Goal: Information Seeking & Learning: Check status

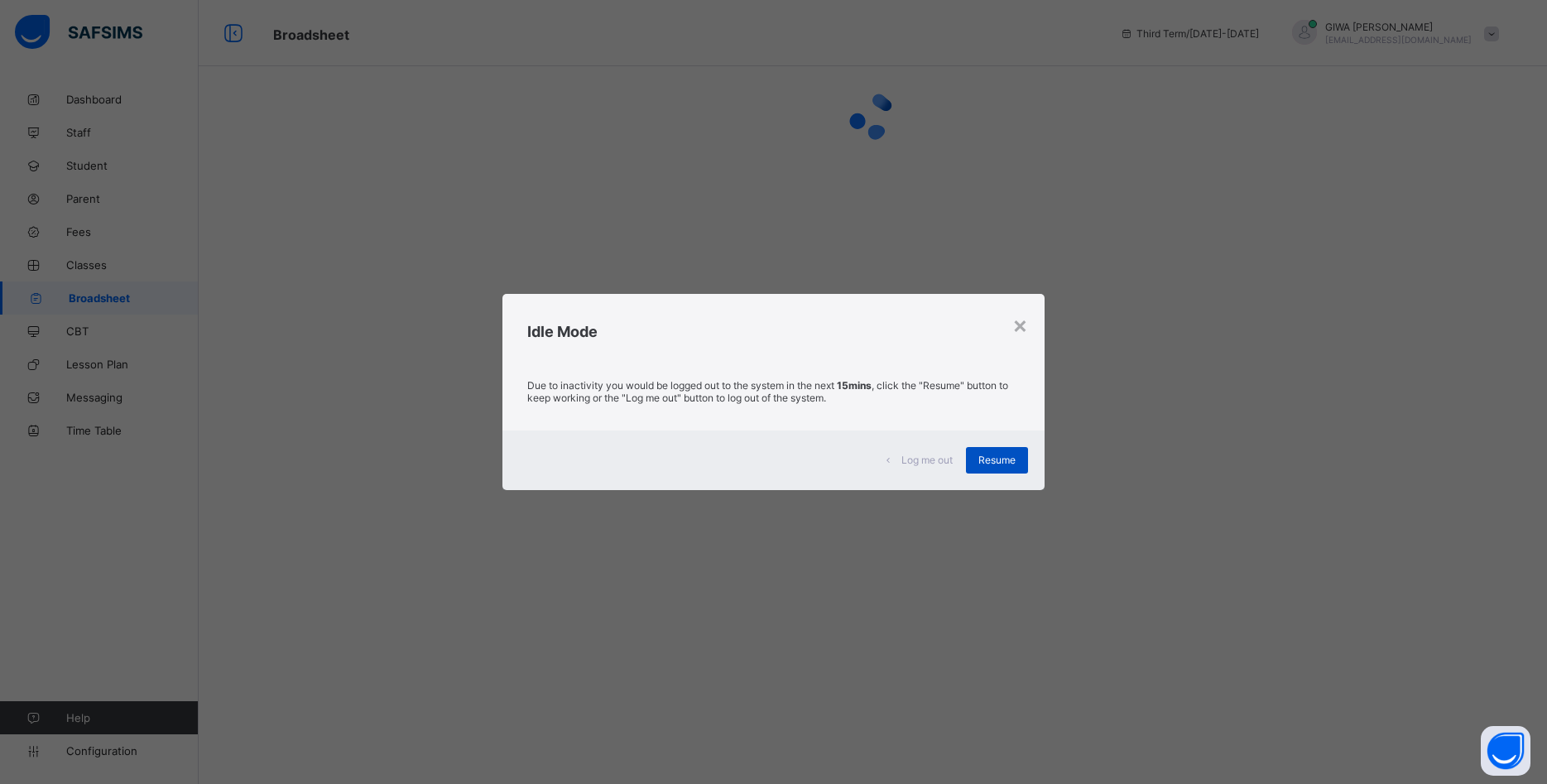
click at [1001, 459] on span "Resume" at bounding box center [997, 460] width 37 height 12
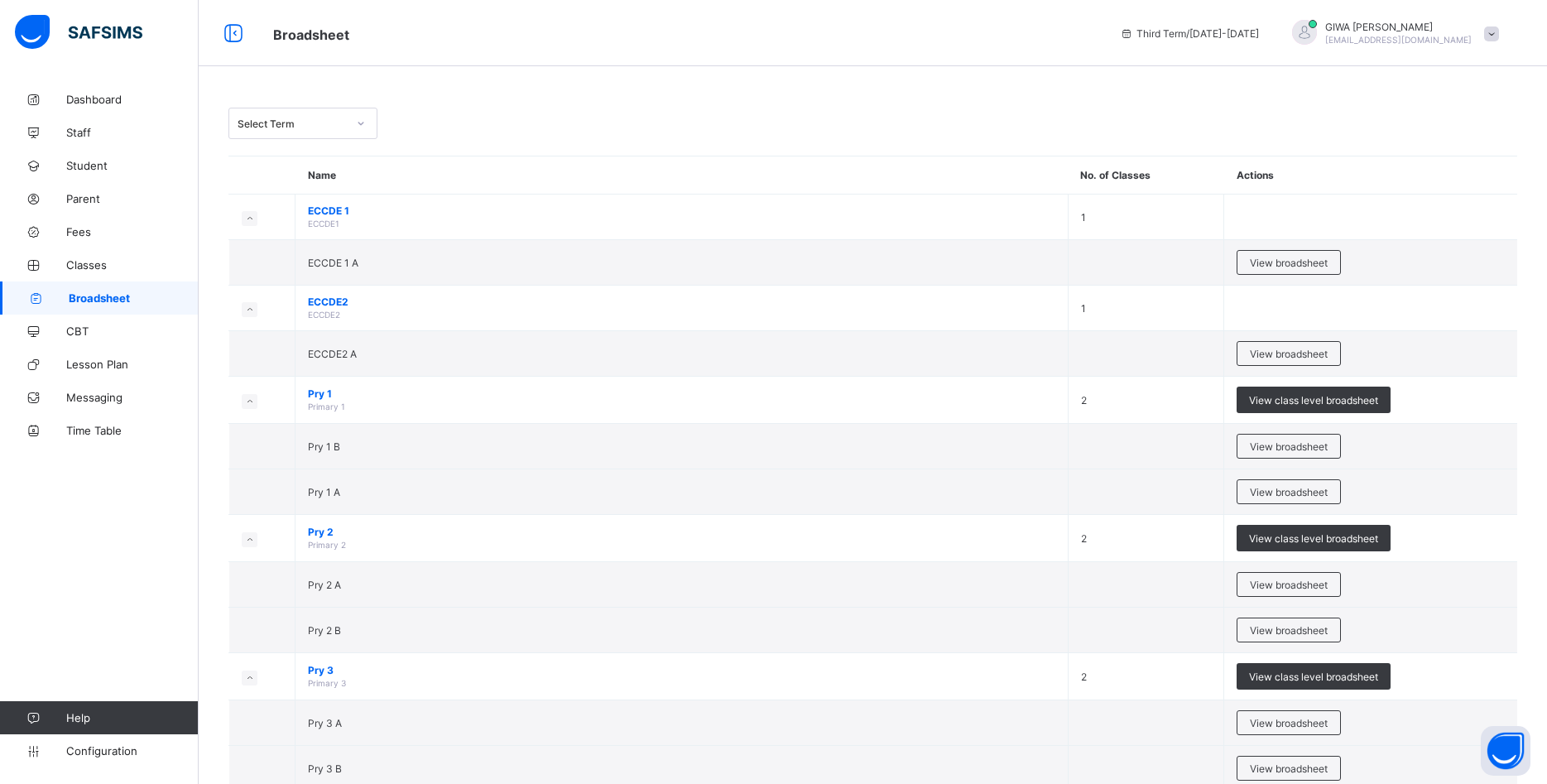
click at [1271, 263] on span "View broadsheet" at bounding box center [1289, 262] width 77 height 12
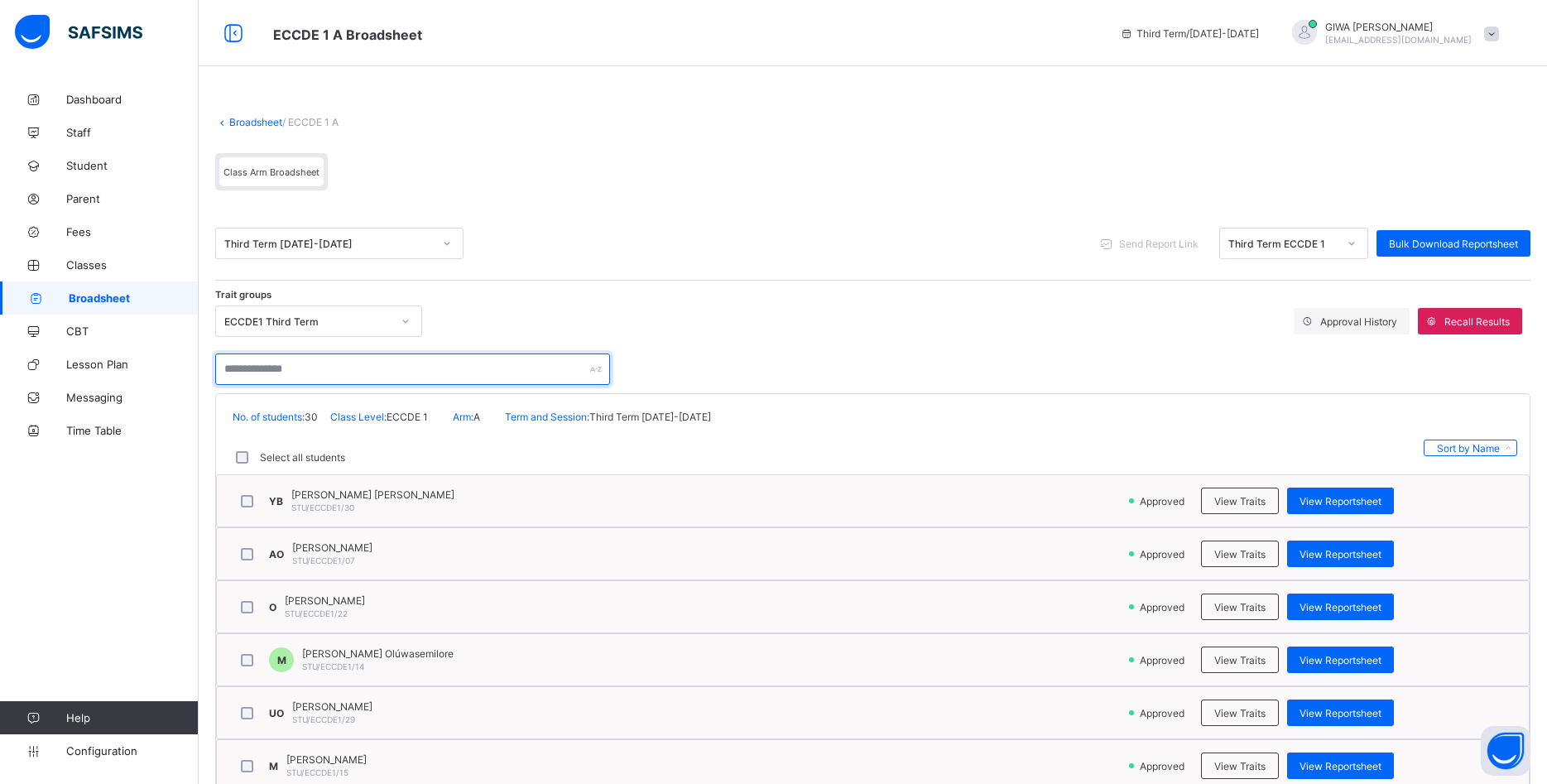
click at [345, 367] on input "text" at bounding box center [412, 369] width 395 height 32
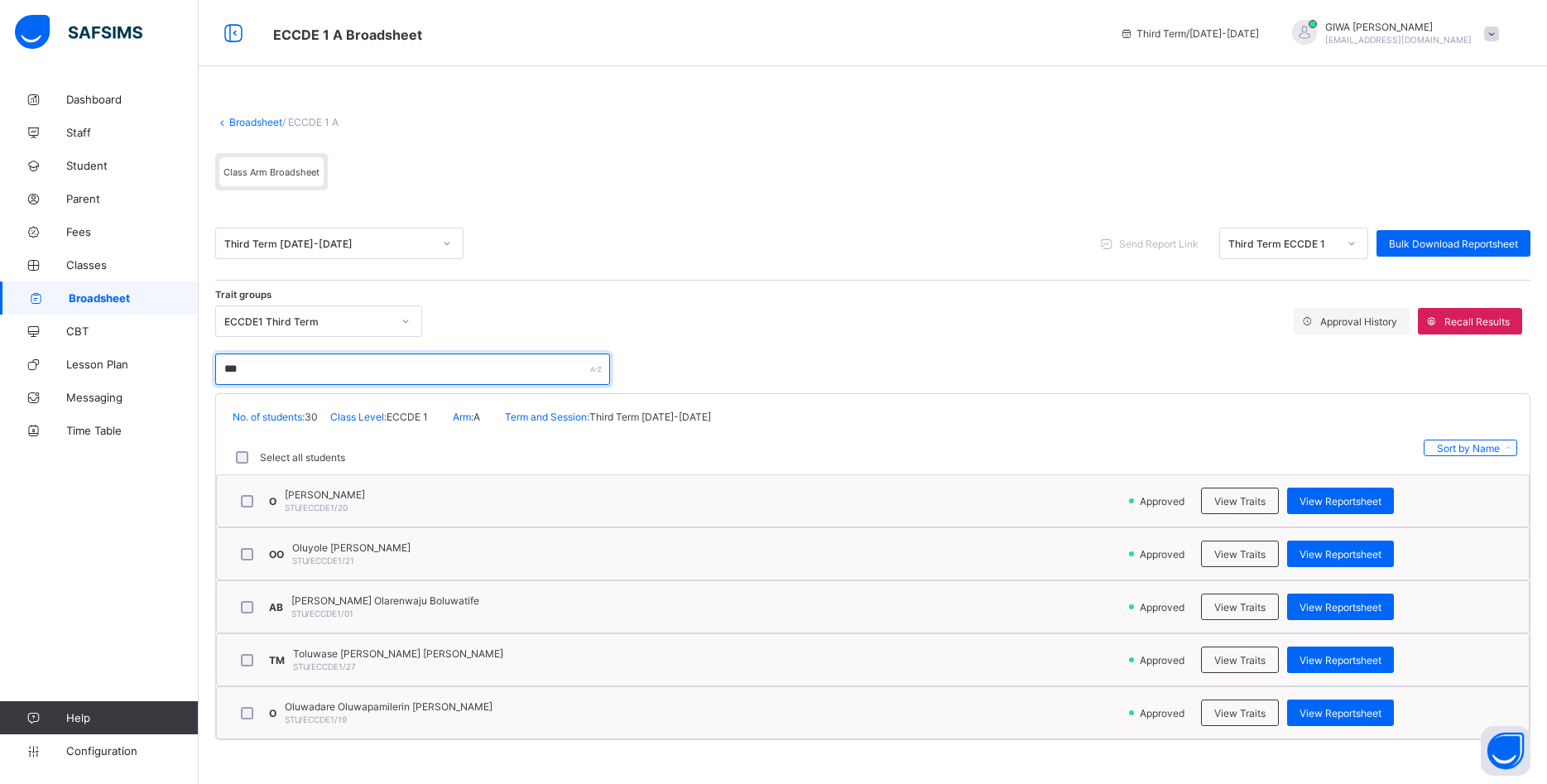
type input "***"
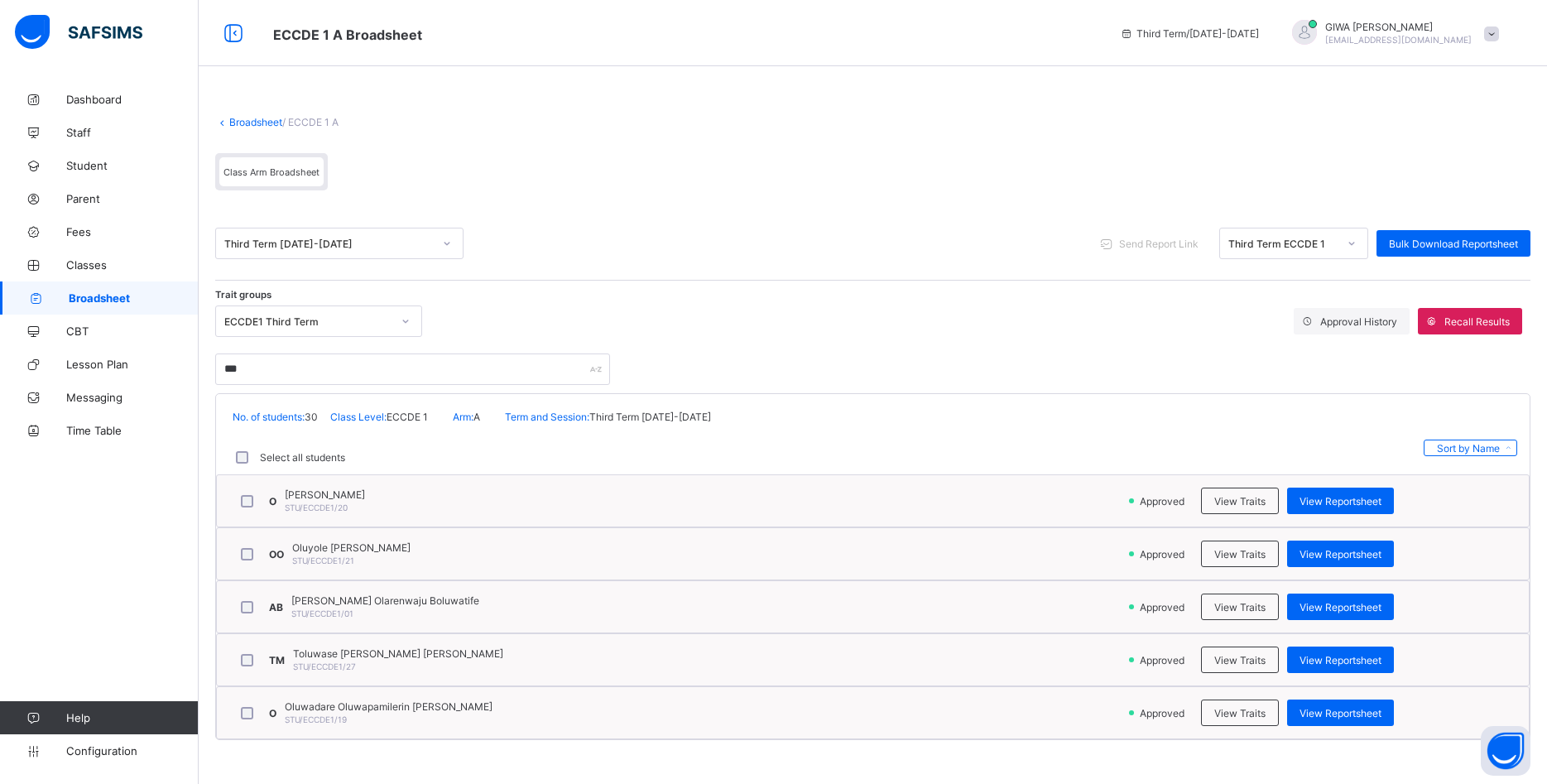
click at [392, 555] on div "Oluyole Hannah Oluwatosin STU/ECCDE1/21" at bounding box center [352, 554] width 119 height 25
click at [1350, 550] on span "View Reportsheet" at bounding box center [1341, 554] width 82 height 12
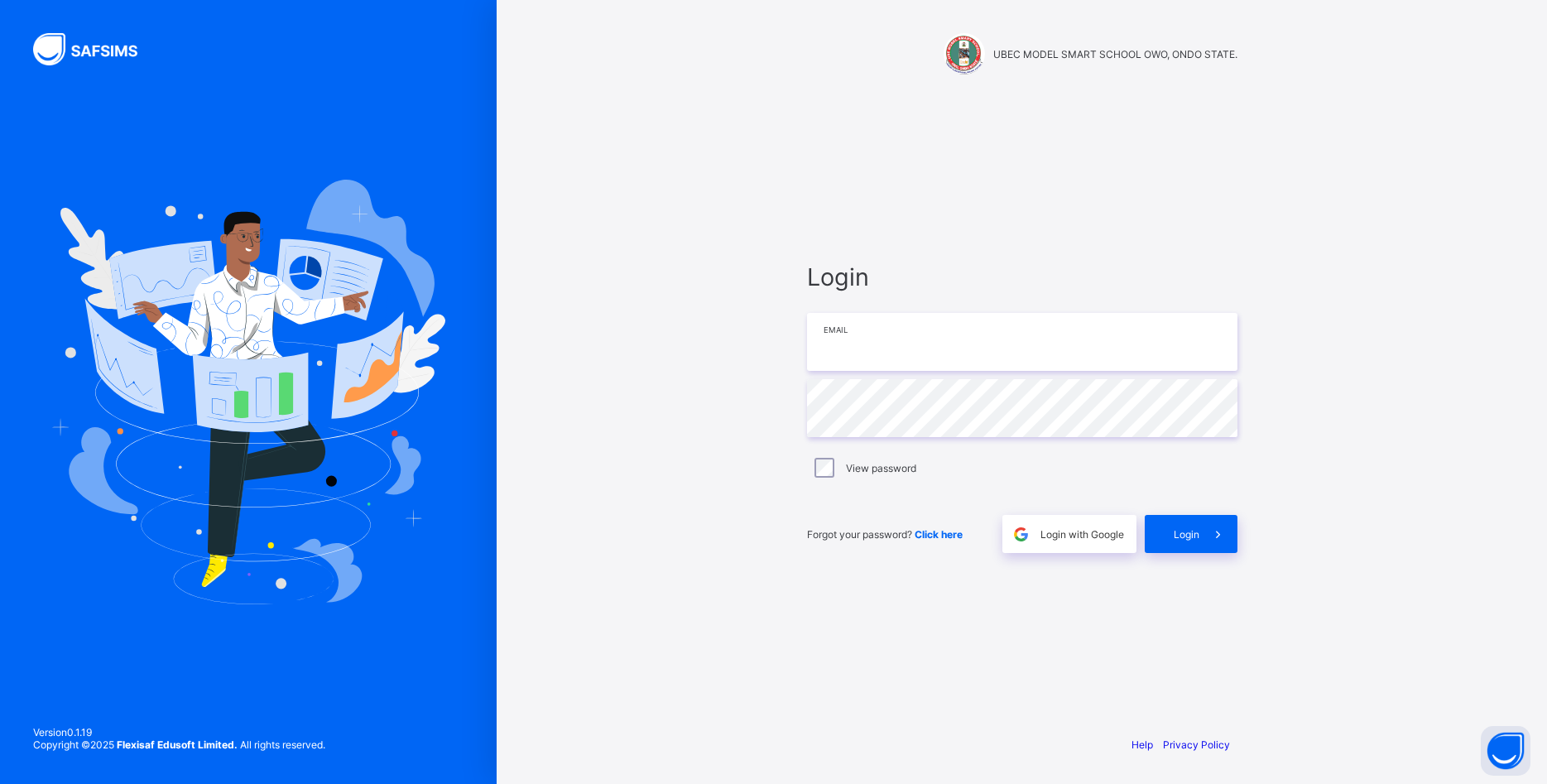
click at [890, 349] on input "email" at bounding box center [1022, 341] width 430 height 58
type input "**********"
click at [1202, 530] on span at bounding box center [1219, 534] width 38 height 38
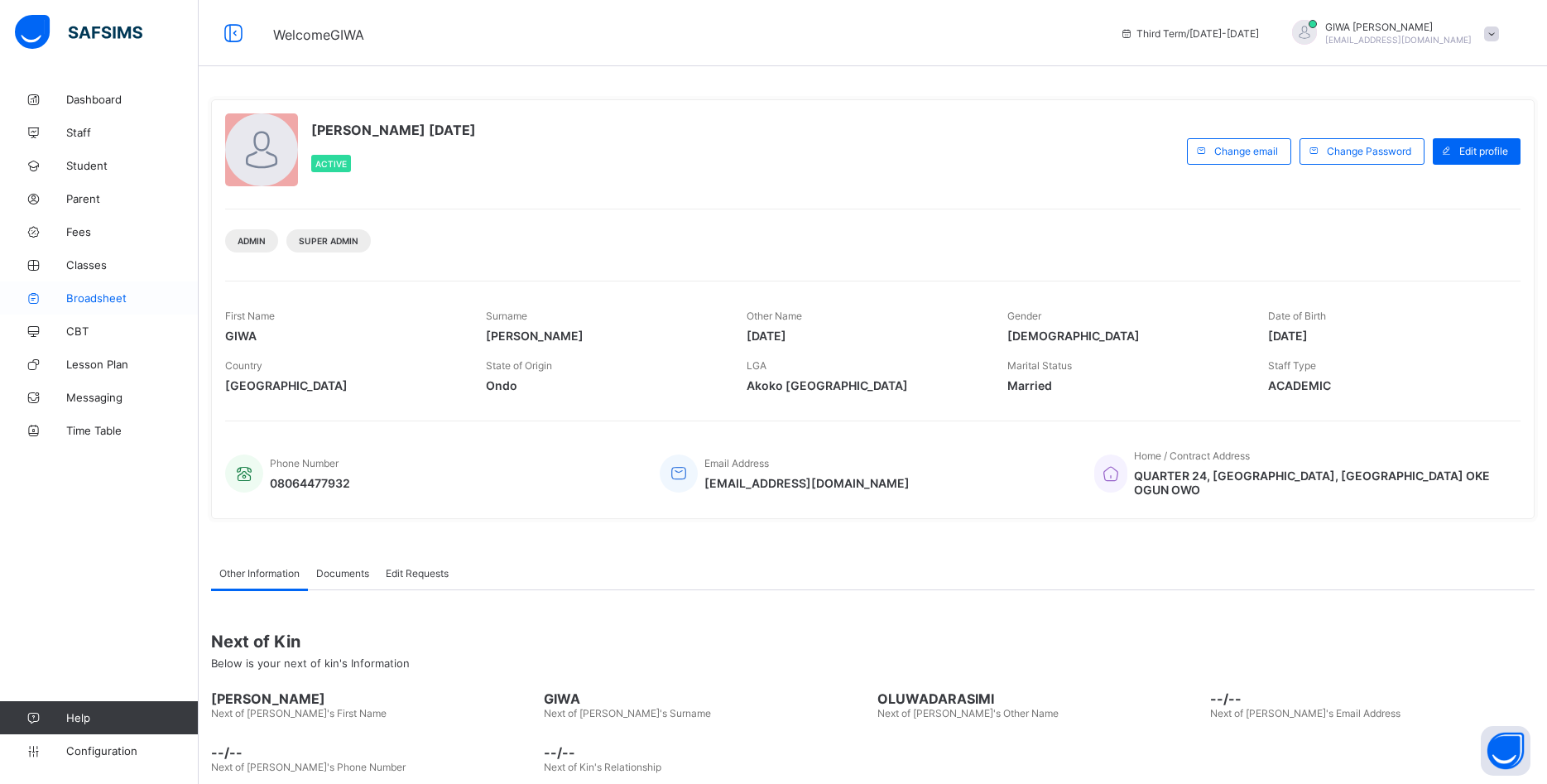
drag, startPoint x: 122, startPoint y: 298, endPoint x: 196, endPoint y: 303, distance: 74.2
click at [122, 297] on span "Broadsheet" at bounding box center [132, 298] width 133 height 13
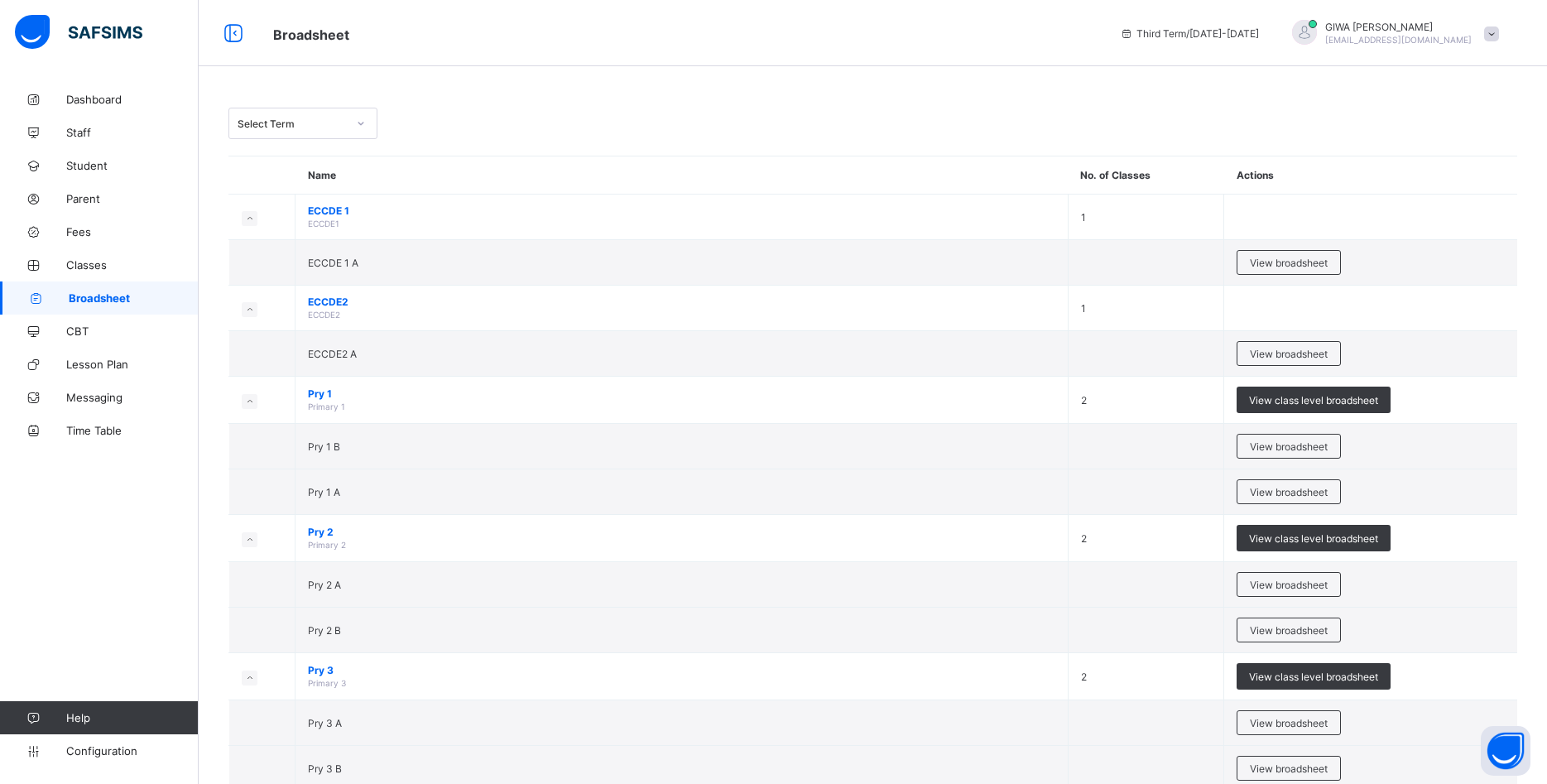
click at [294, 129] on div "Select Term" at bounding box center [293, 123] width 109 height 12
click at [299, 237] on div "Third Term 2024-2025" at bounding box center [303, 249] width 147 height 26
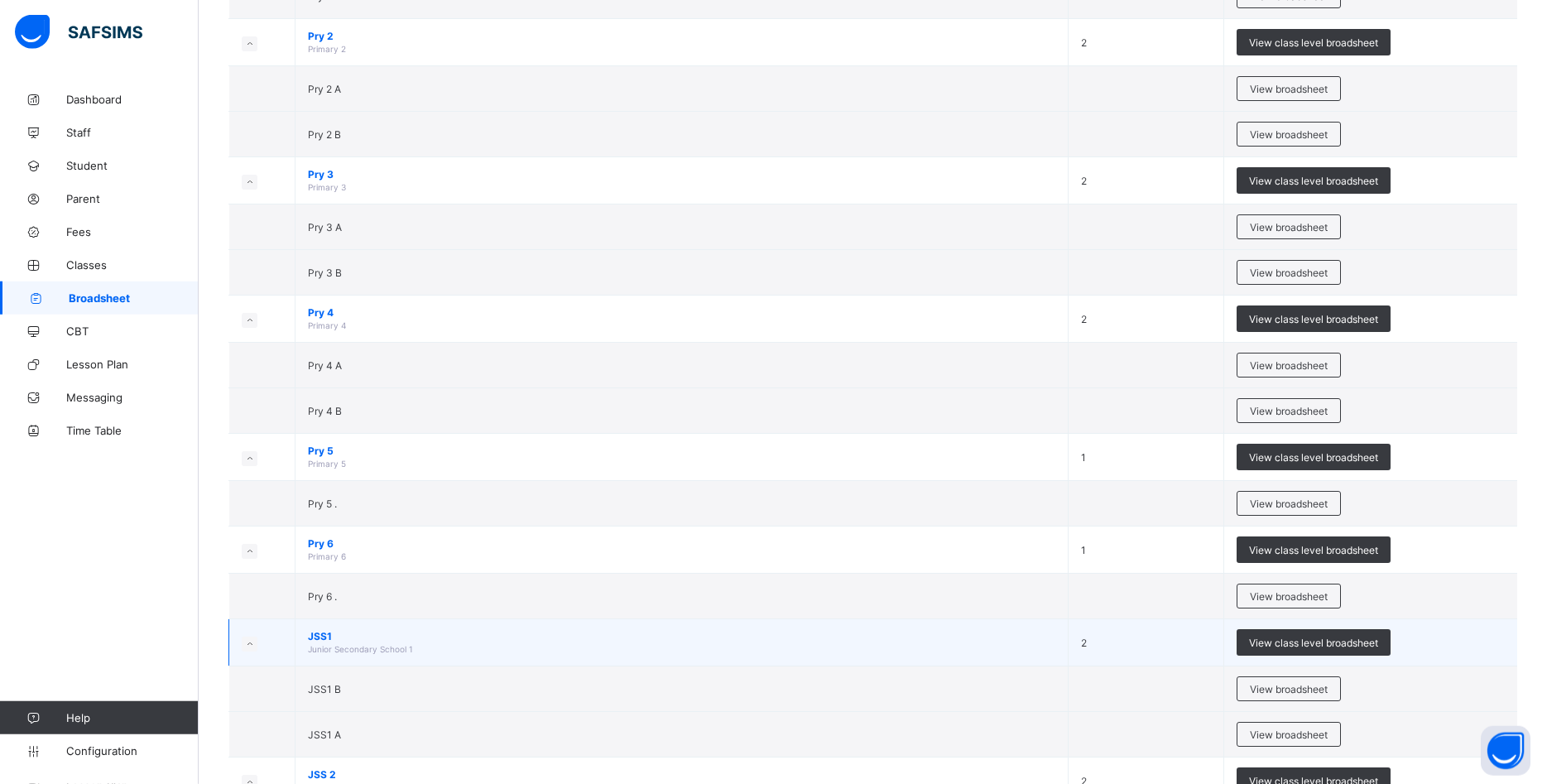
scroll to position [760, 0]
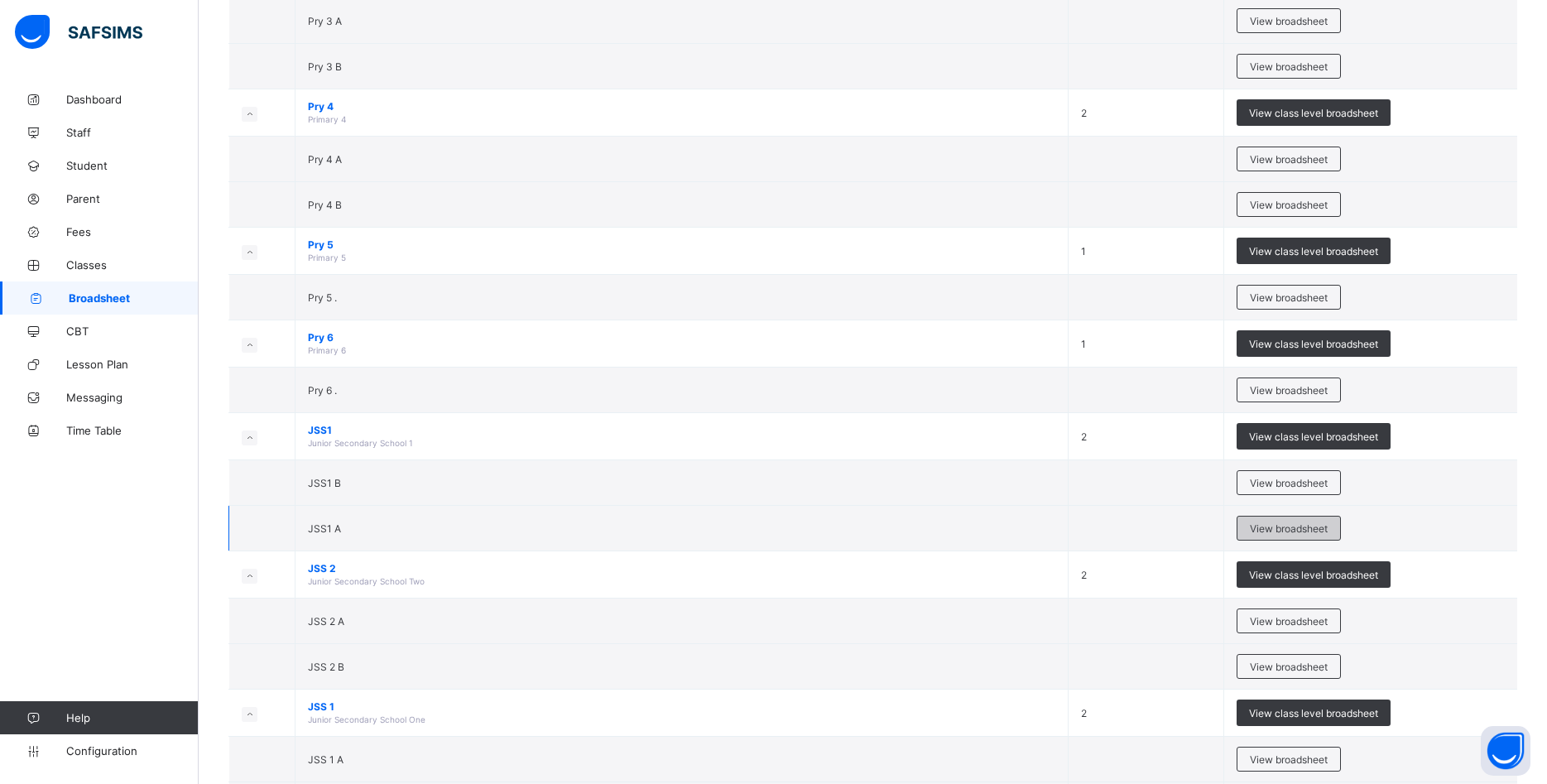
click at [1267, 530] on span "View broadsheet" at bounding box center [1289, 528] width 77 height 12
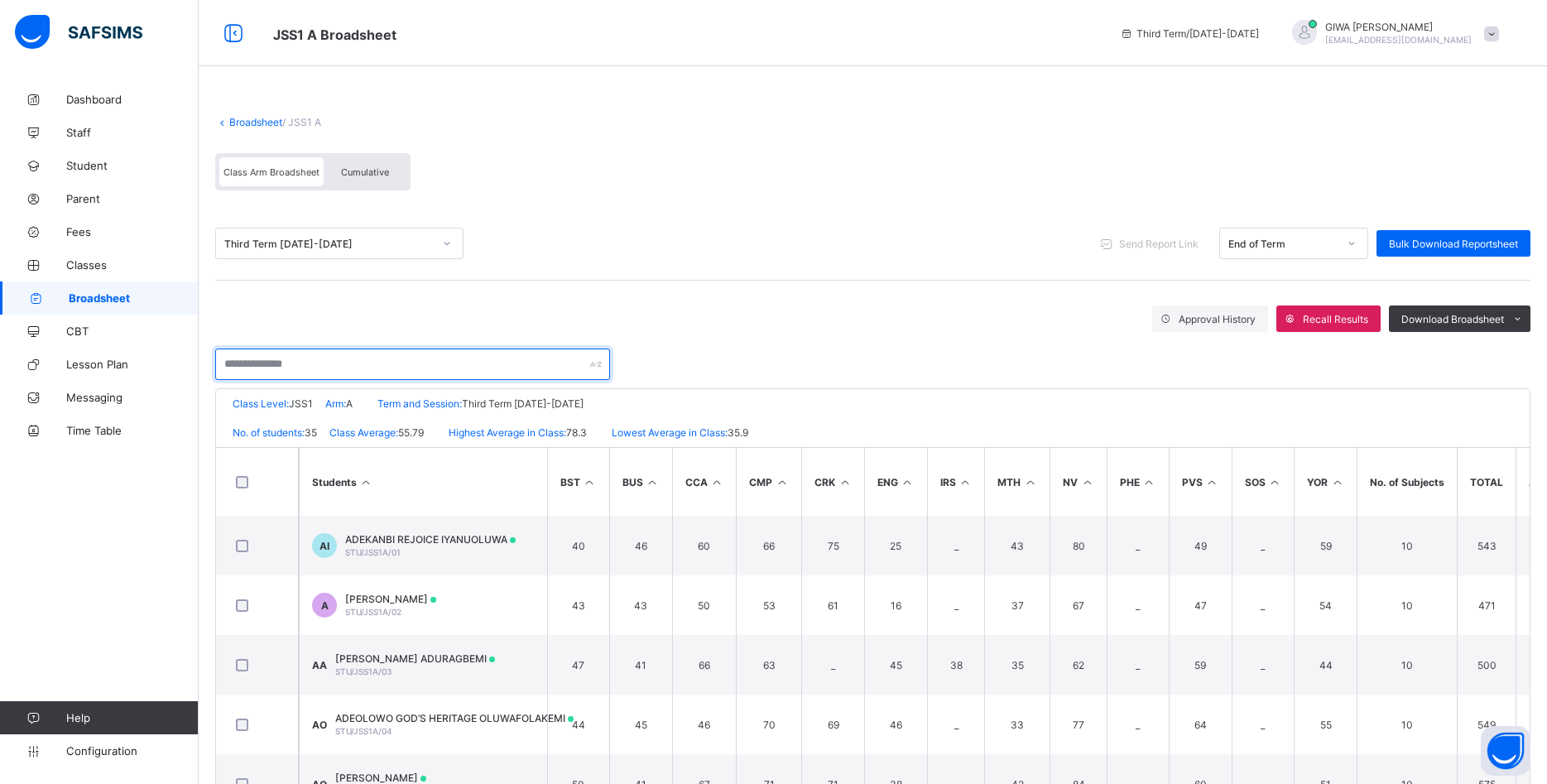
click at [394, 368] on input "text" at bounding box center [412, 364] width 395 height 32
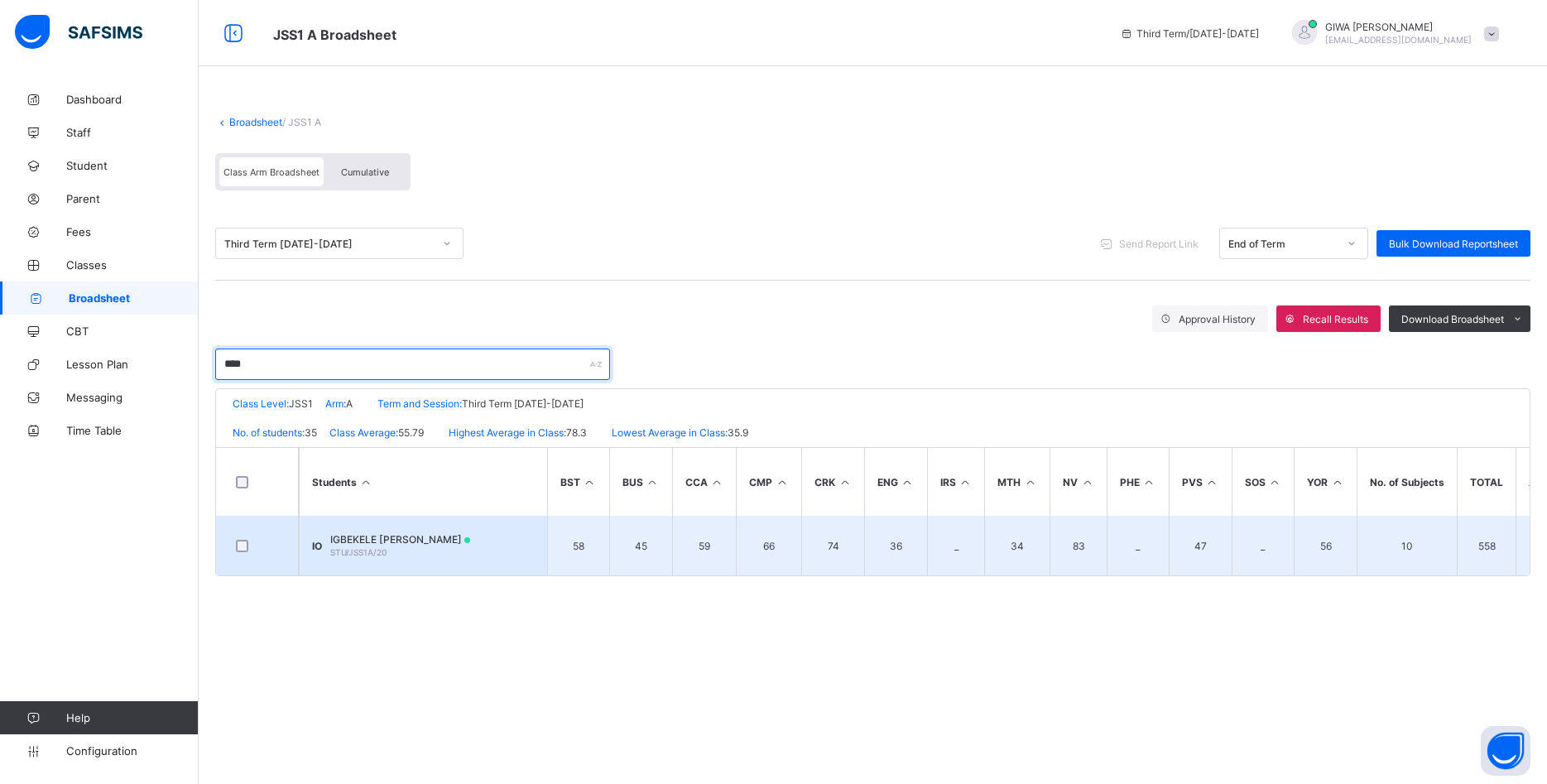
type input "****"
click at [405, 543] on span "IGBEKELE PHILIP OLUWAPELUMI" at bounding box center [401, 539] width 140 height 12
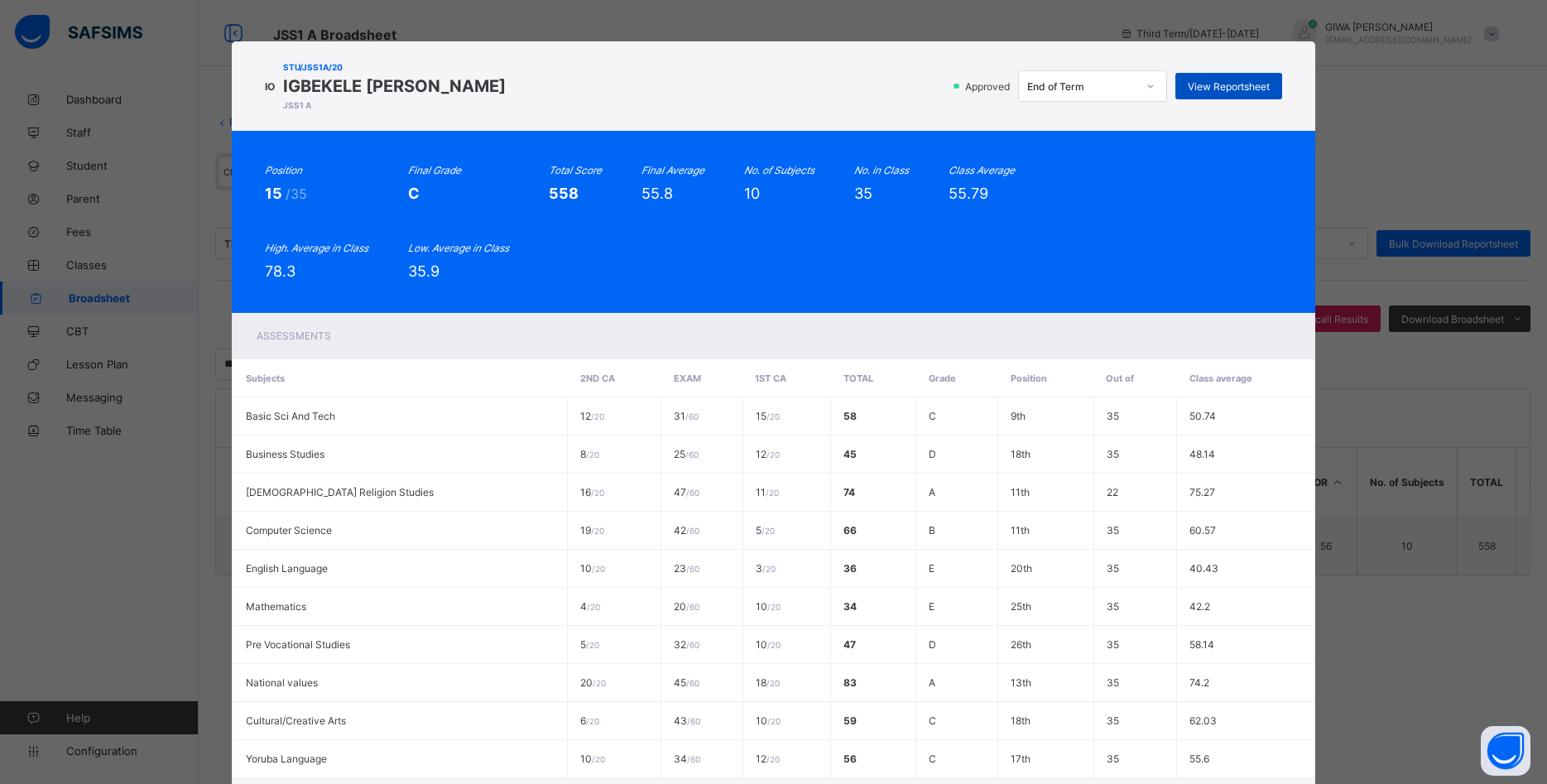
click at [1220, 84] on span "View Reportsheet" at bounding box center [1230, 86] width 82 height 12
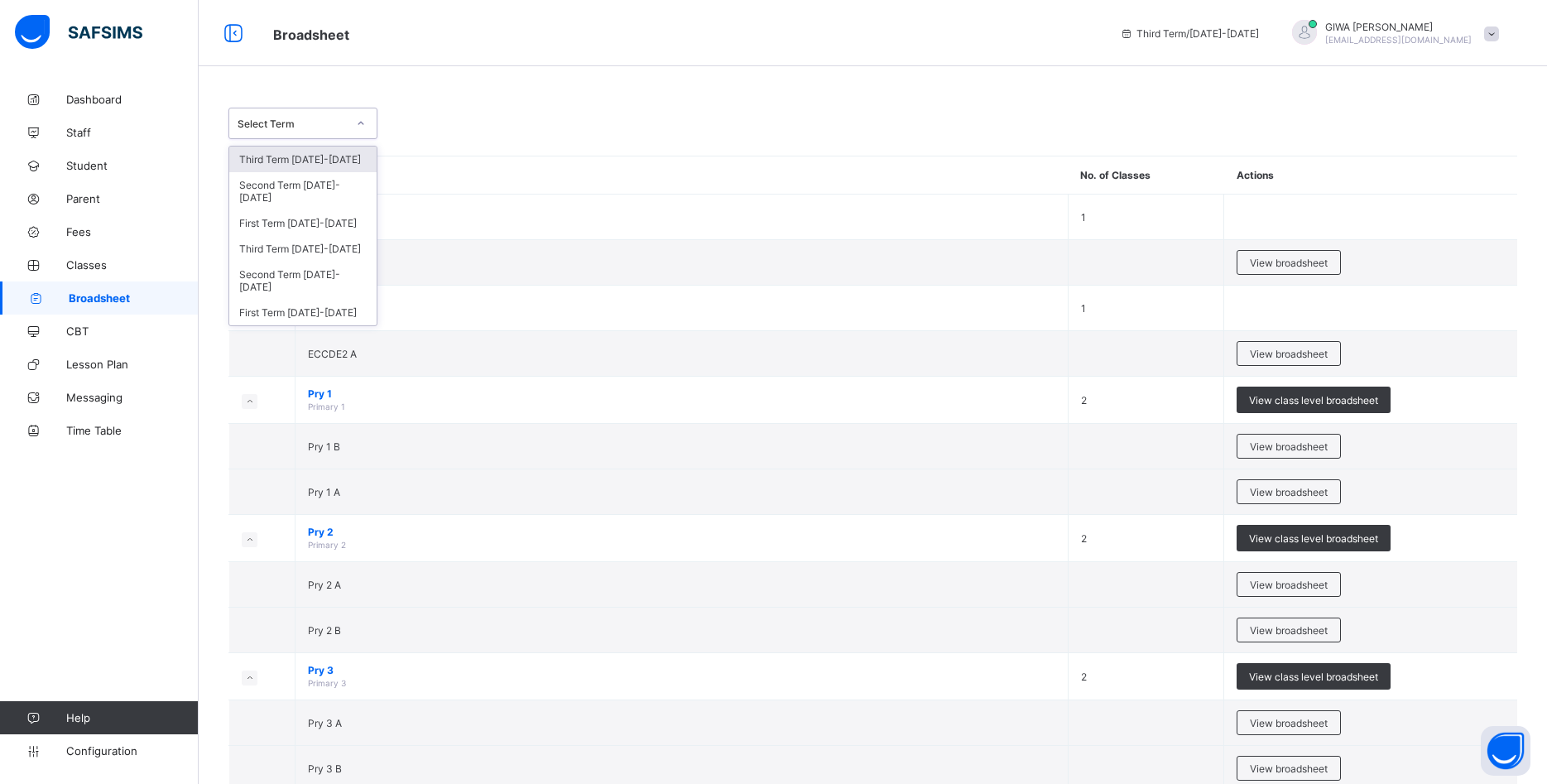
click at [365, 126] on icon at bounding box center [360, 122] width 10 height 16
click at [338, 238] on div "Third Term 2024-2025" at bounding box center [303, 249] width 147 height 26
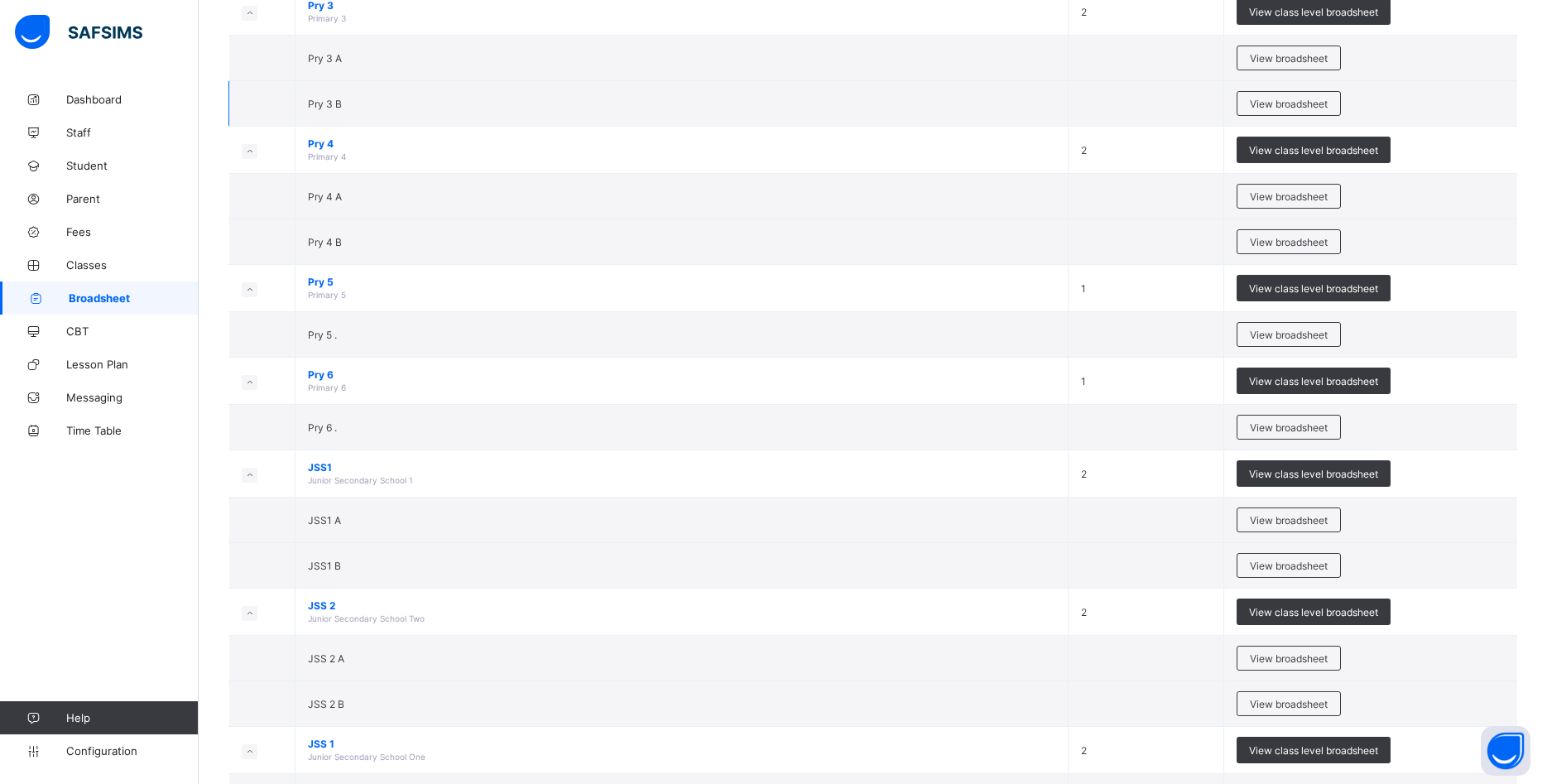
scroll to position [760, 0]
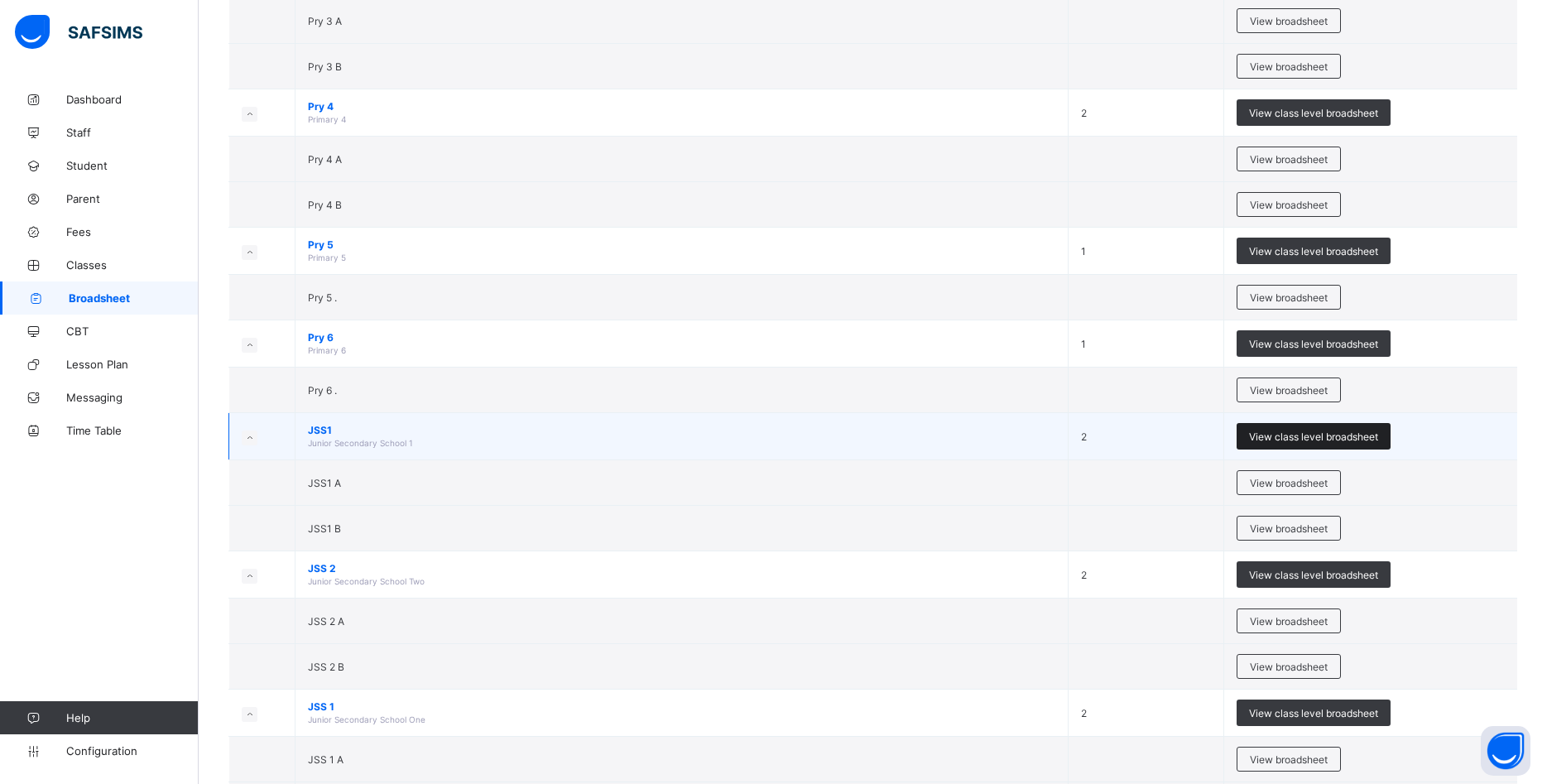
click at [1266, 433] on span "View class level broadsheet" at bounding box center [1314, 436] width 129 height 12
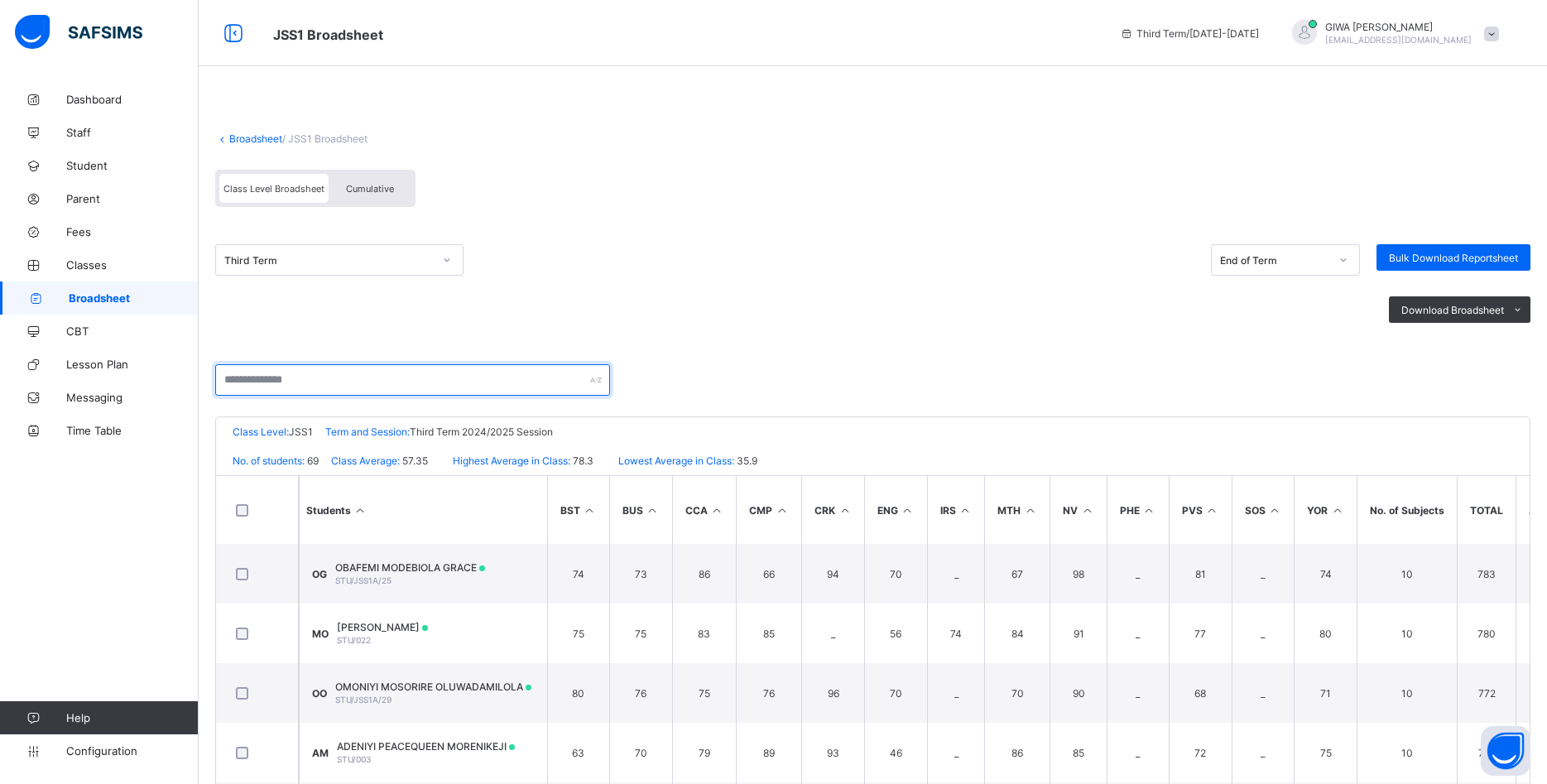
click at [450, 381] on input "text" at bounding box center [412, 380] width 395 height 32
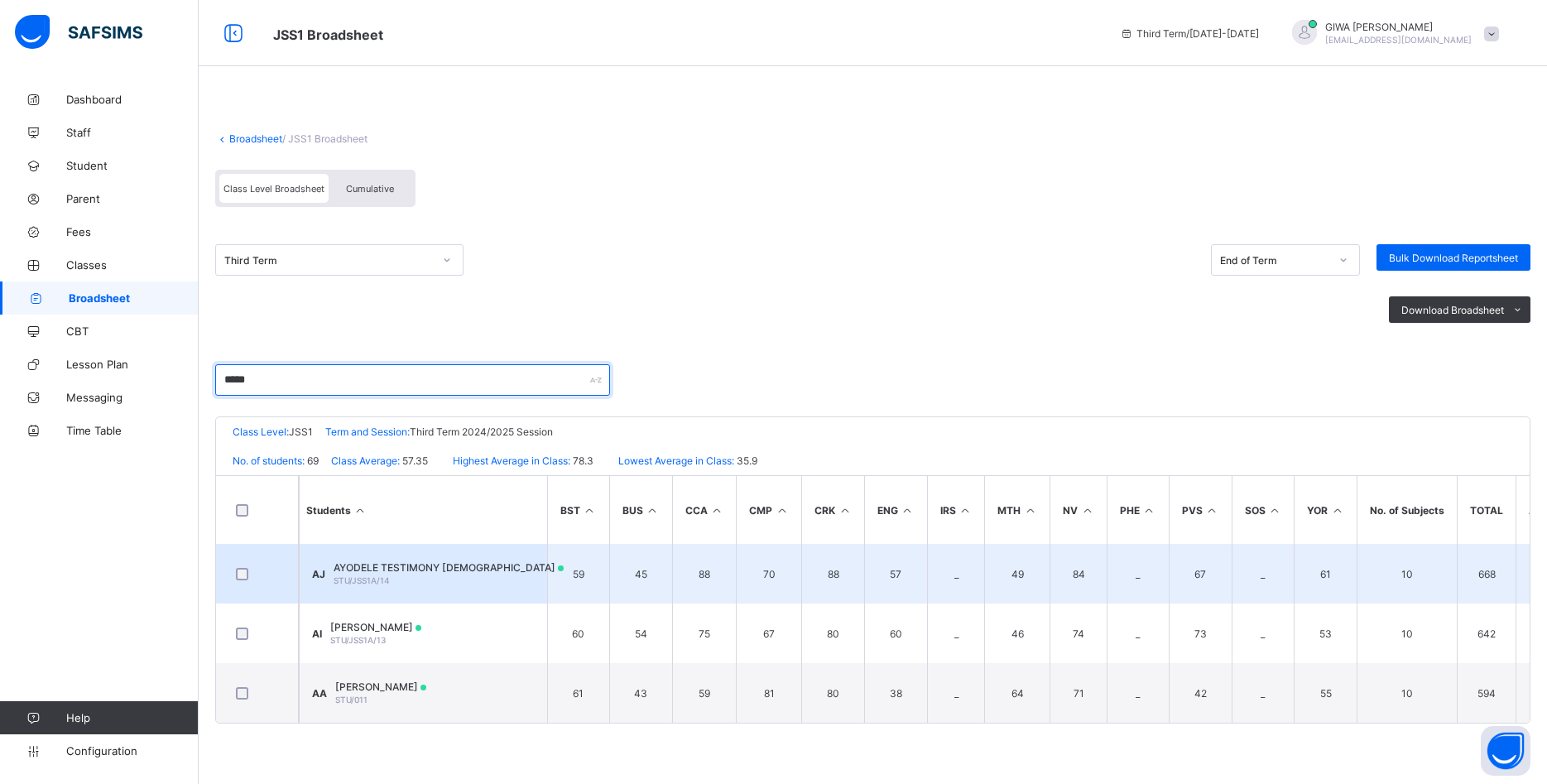
type input "*****"
click at [473, 565] on span "AYODELE TESTIMONY JESUTOFUNMI" at bounding box center [448, 567] width 230 height 12
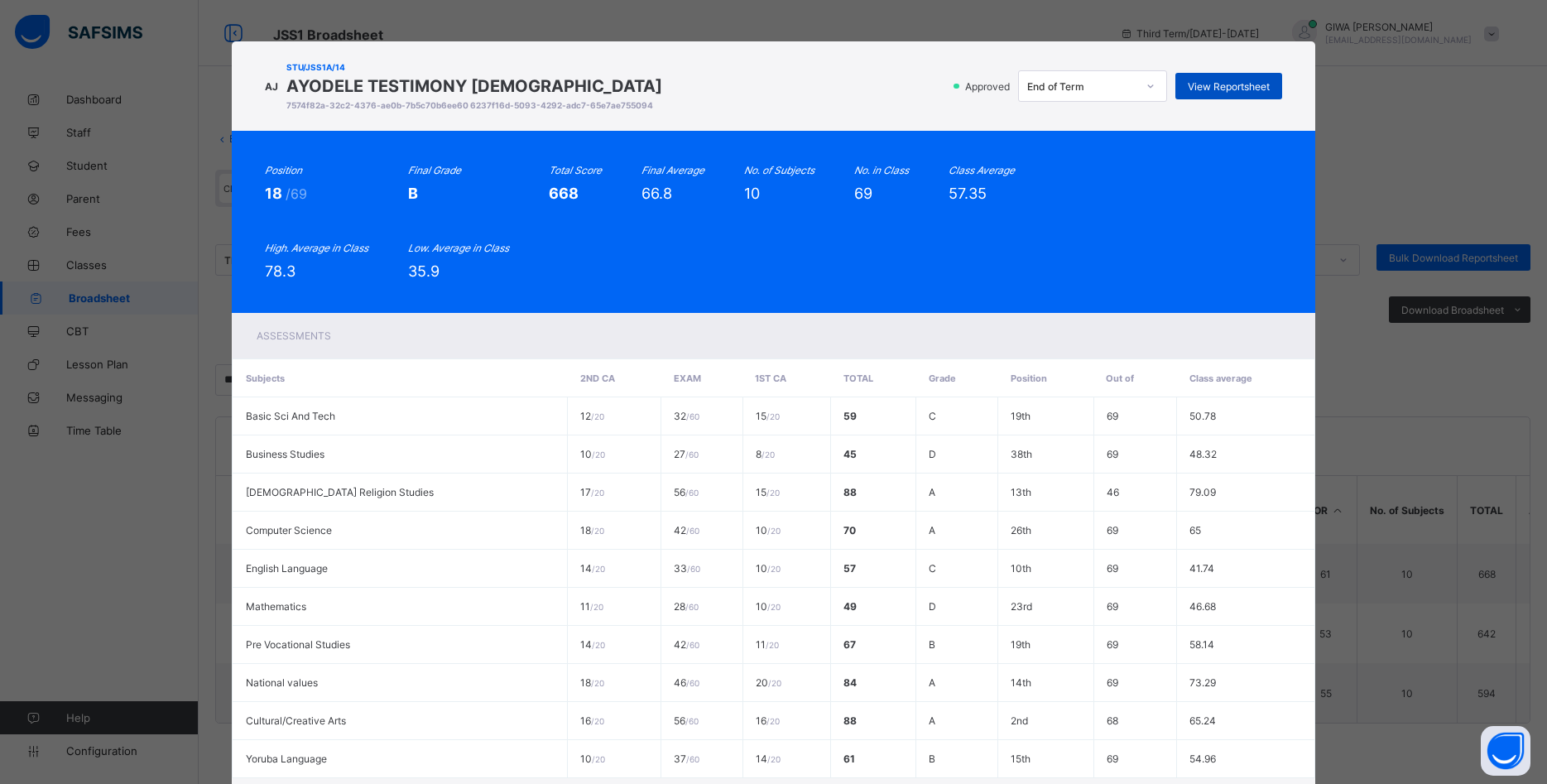
click at [1221, 82] on span "View Reportsheet" at bounding box center [1230, 86] width 82 height 12
click at [1196, 80] on span "View Reportsheet" at bounding box center [1230, 86] width 82 height 12
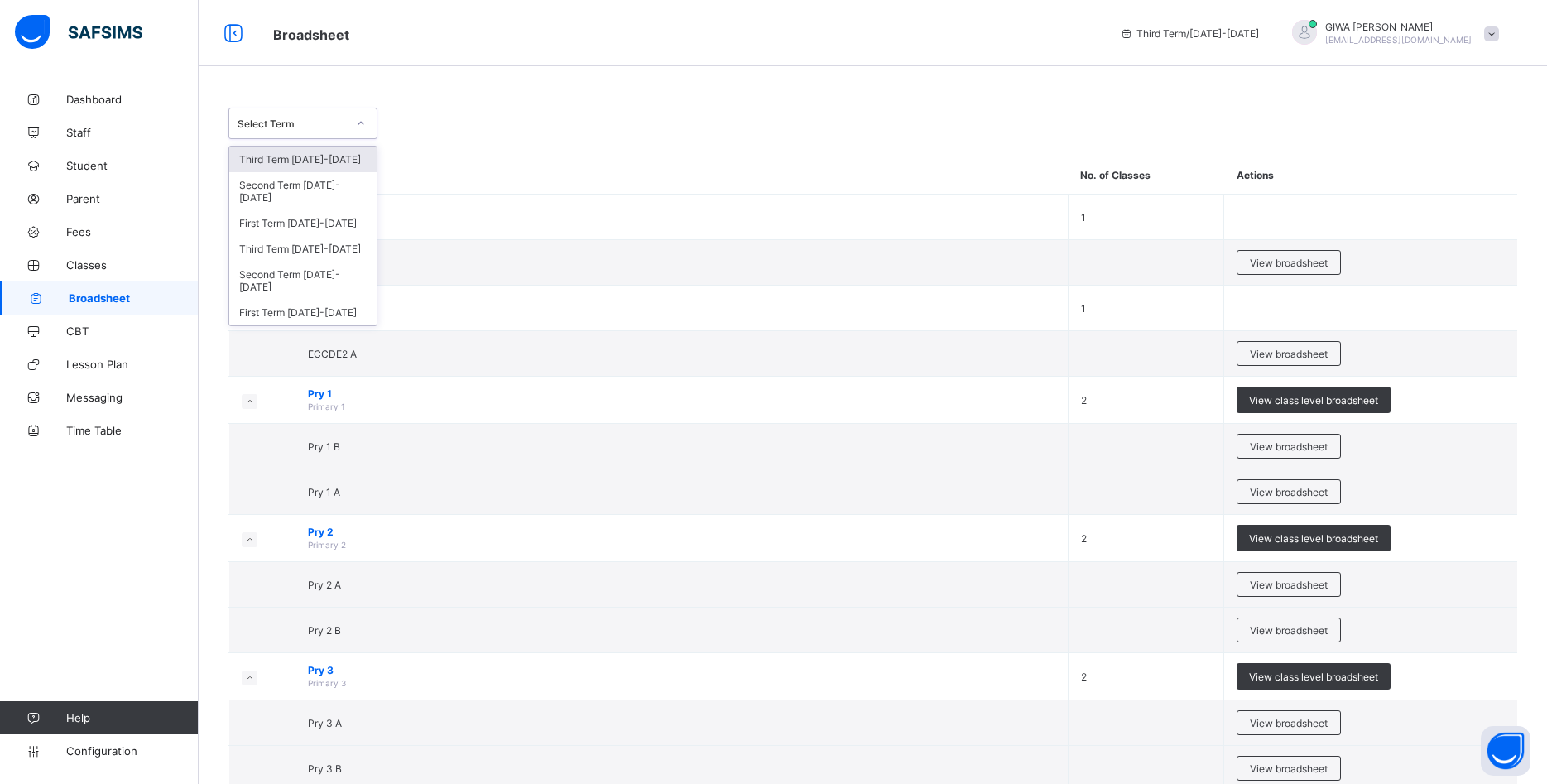
click at [361, 123] on icon at bounding box center [360, 122] width 10 height 16
click at [331, 237] on div "Third Term 2024-2025" at bounding box center [303, 249] width 147 height 26
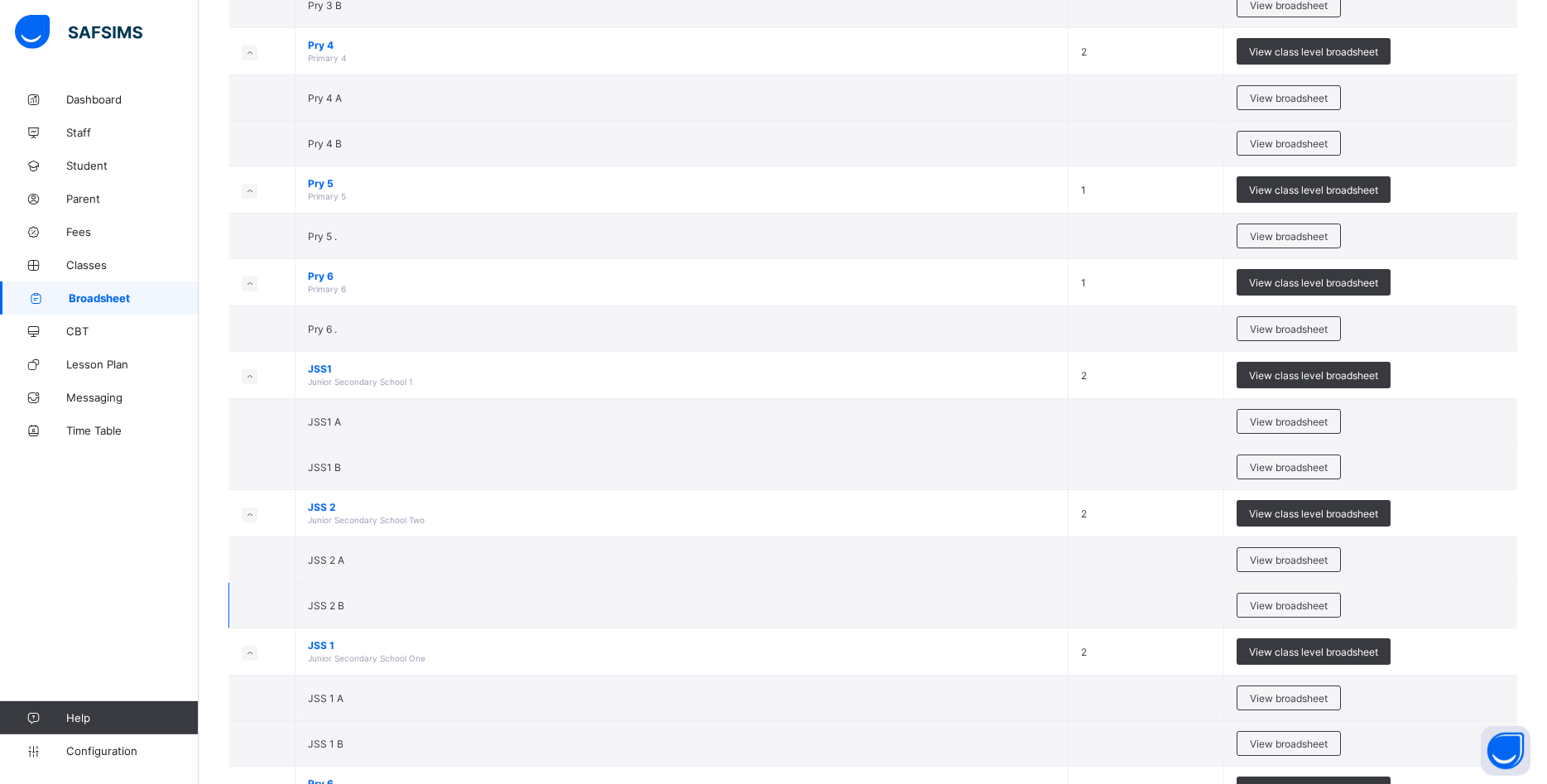
scroll to position [938, 0]
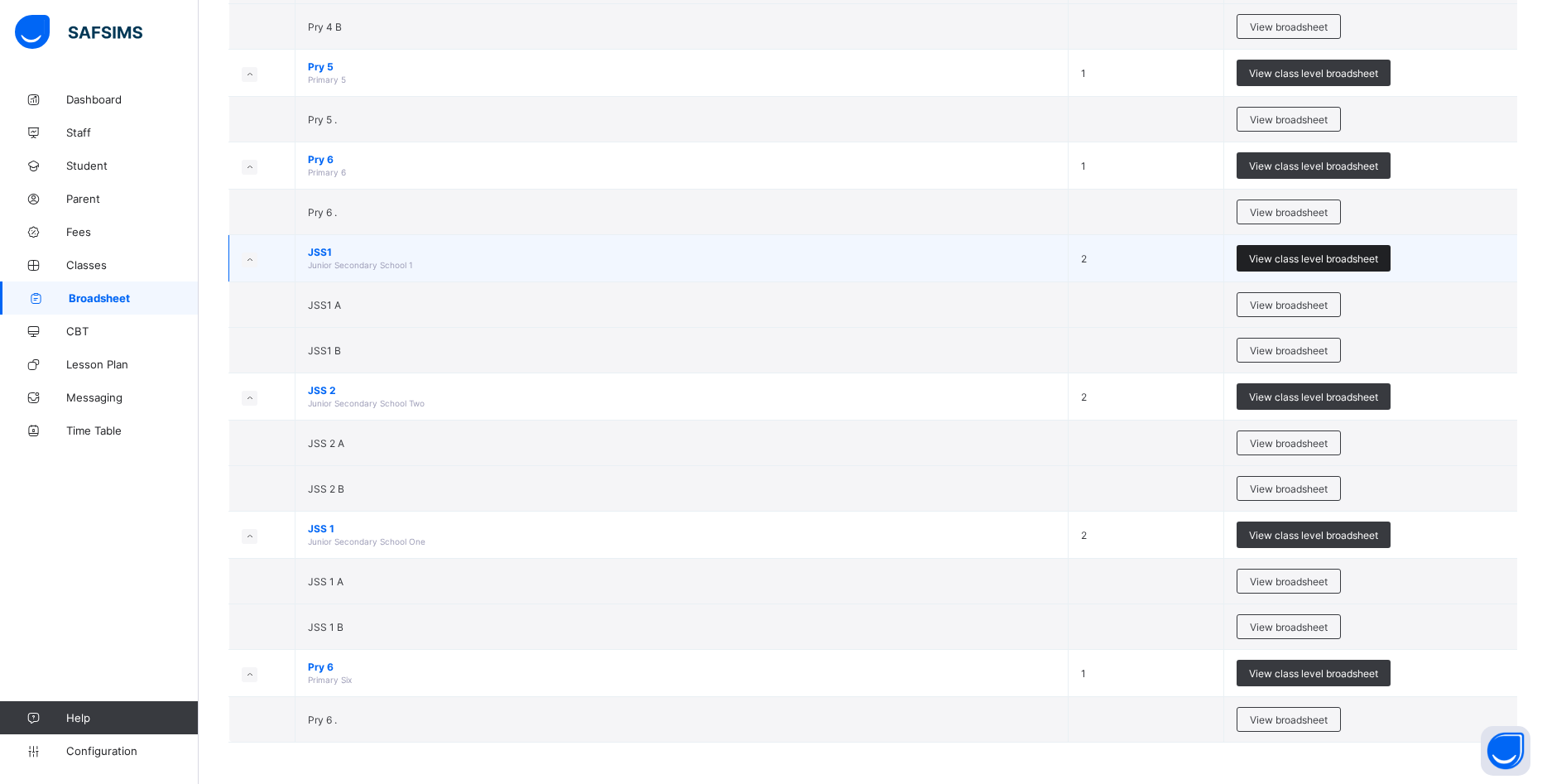
click at [1311, 258] on span "View class level broadsheet" at bounding box center [1314, 258] width 129 height 12
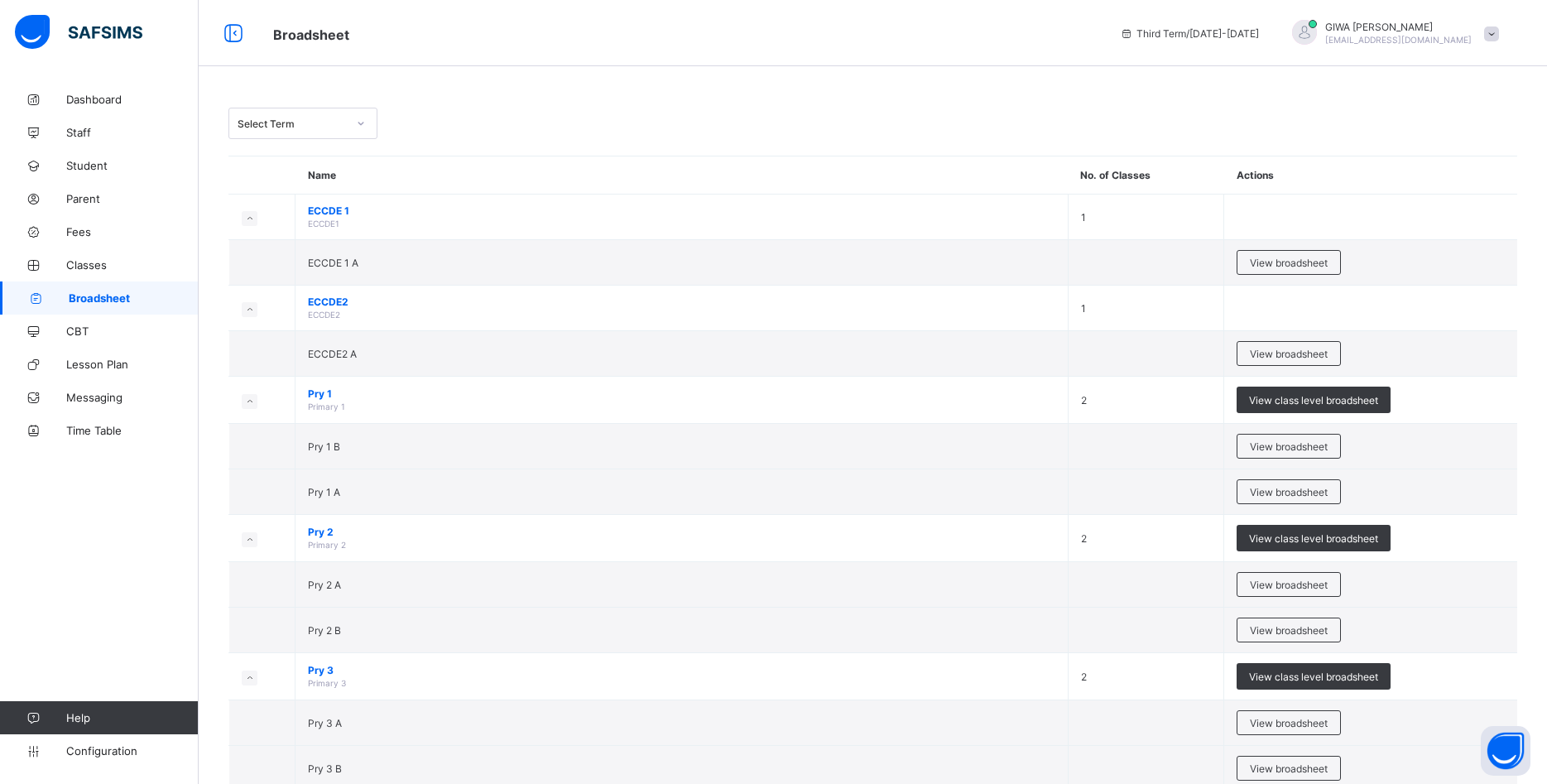
click at [323, 126] on div "Select Term" at bounding box center [293, 123] width 109 height 12
click at [318, 236] on div "Third Term 2024-2025" at bounding box center [303, 249] width 147 height 26
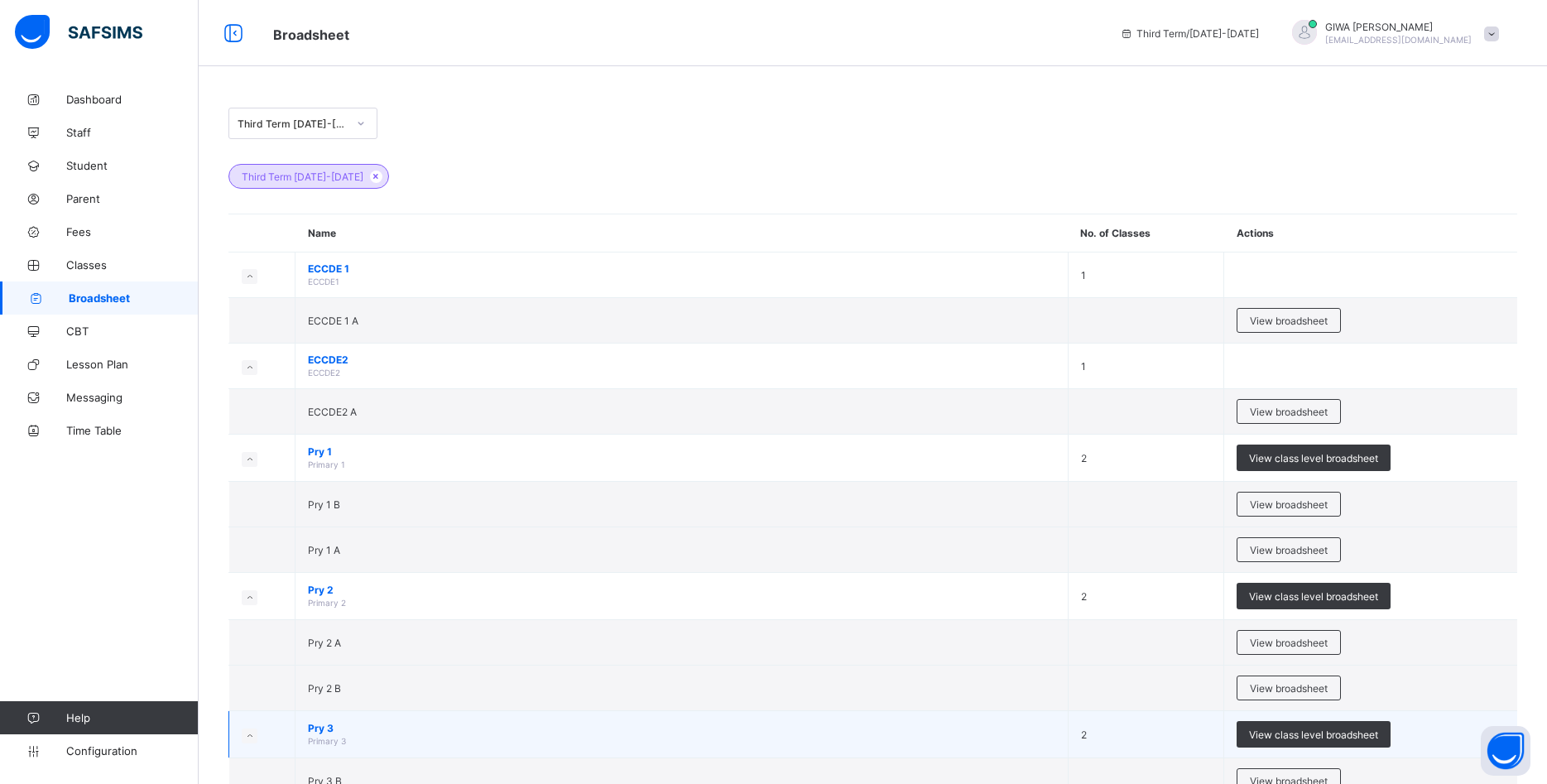
scroll to position [338, 0]
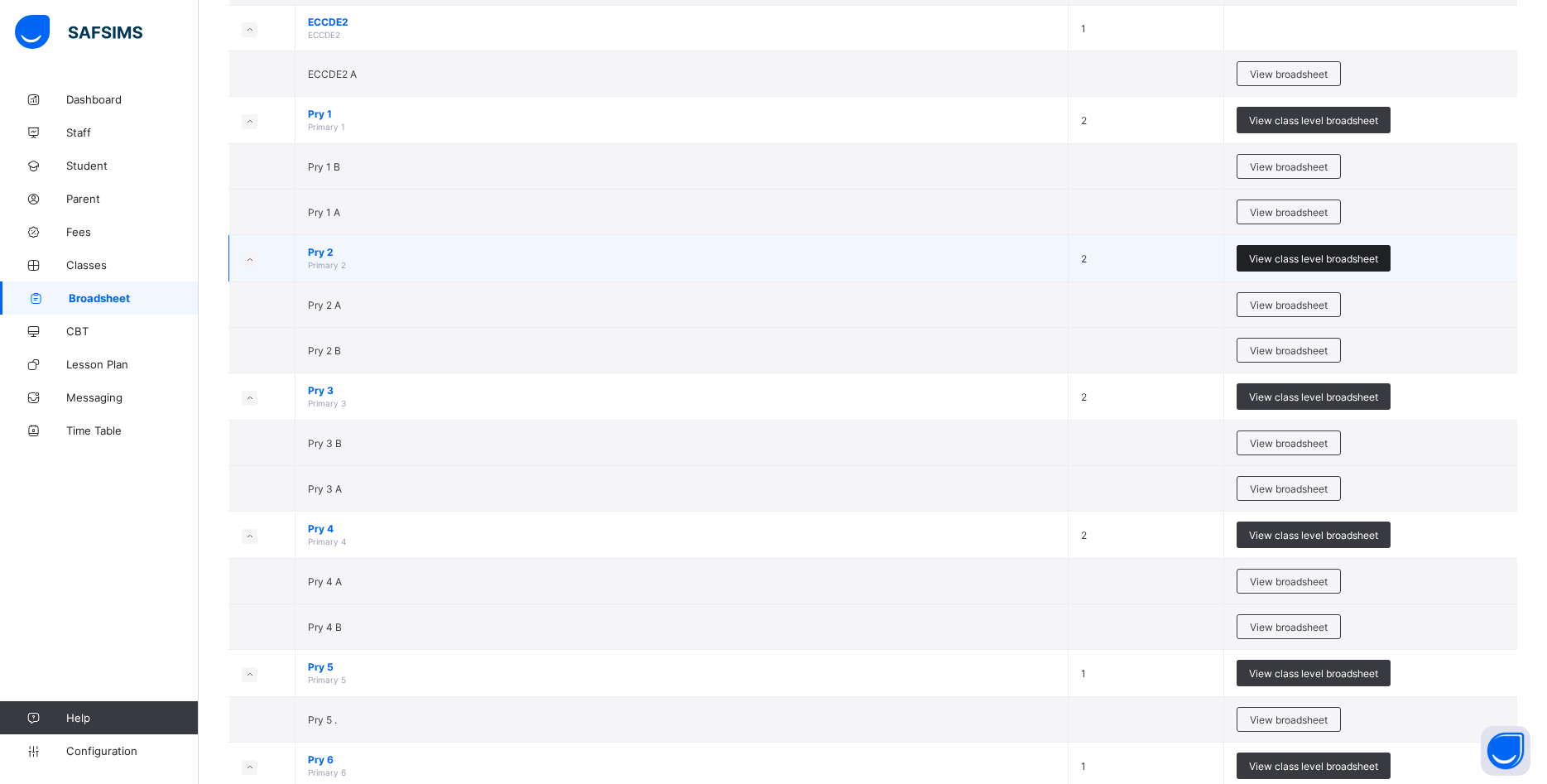
click at [1315, 262] on span "View class level broadsheet" at bounding box center [1314, 258] width 129 height 12
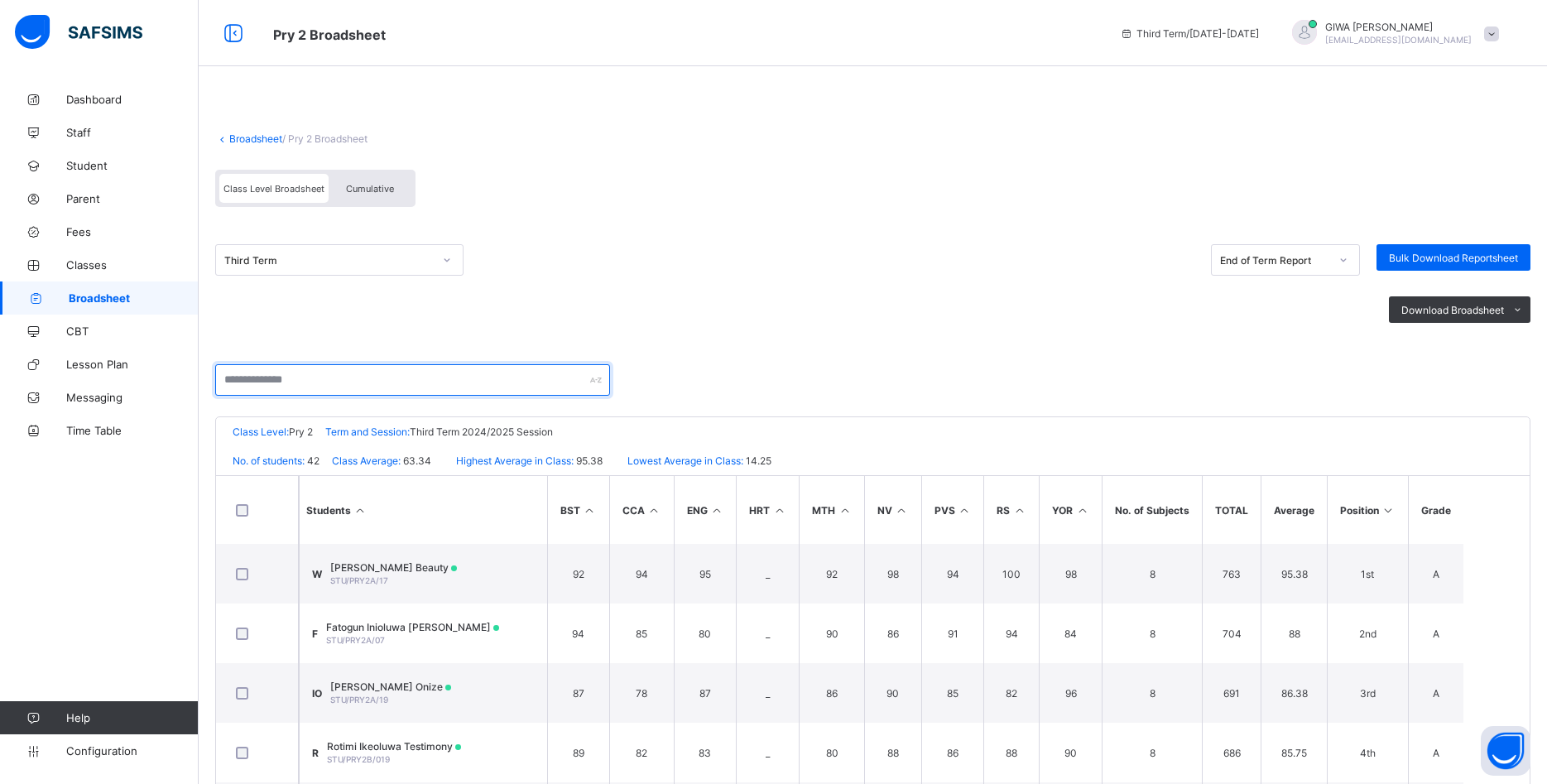
click at [472, 374] on input "text" at bounding box center [412, 380] width 395 height 32
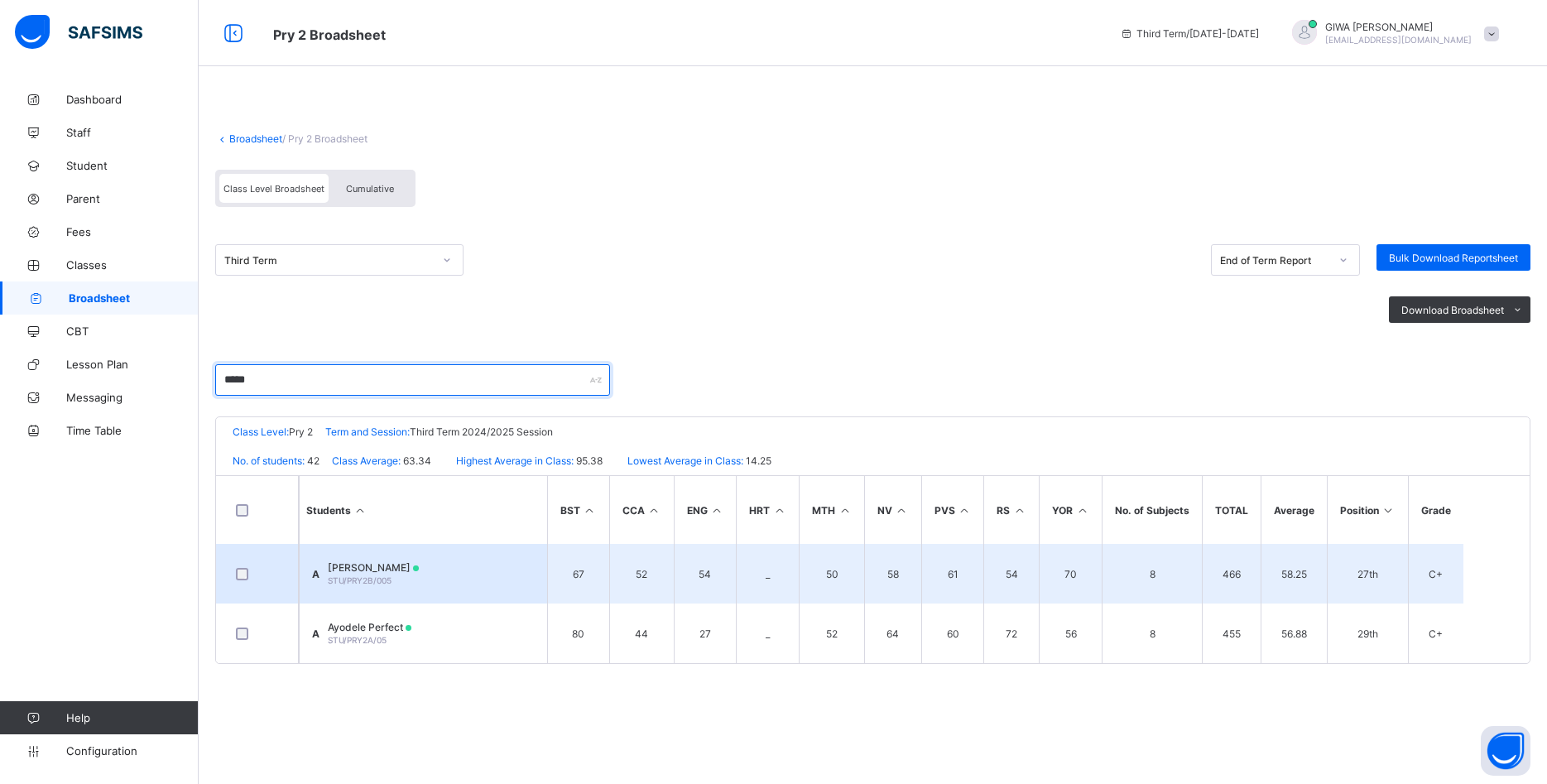
type input "*****"
click at [419, 577] on div "Ayodele Obaloluwa STU/PRY2B/005" at bounding box center [373, 574] width 91 height 25
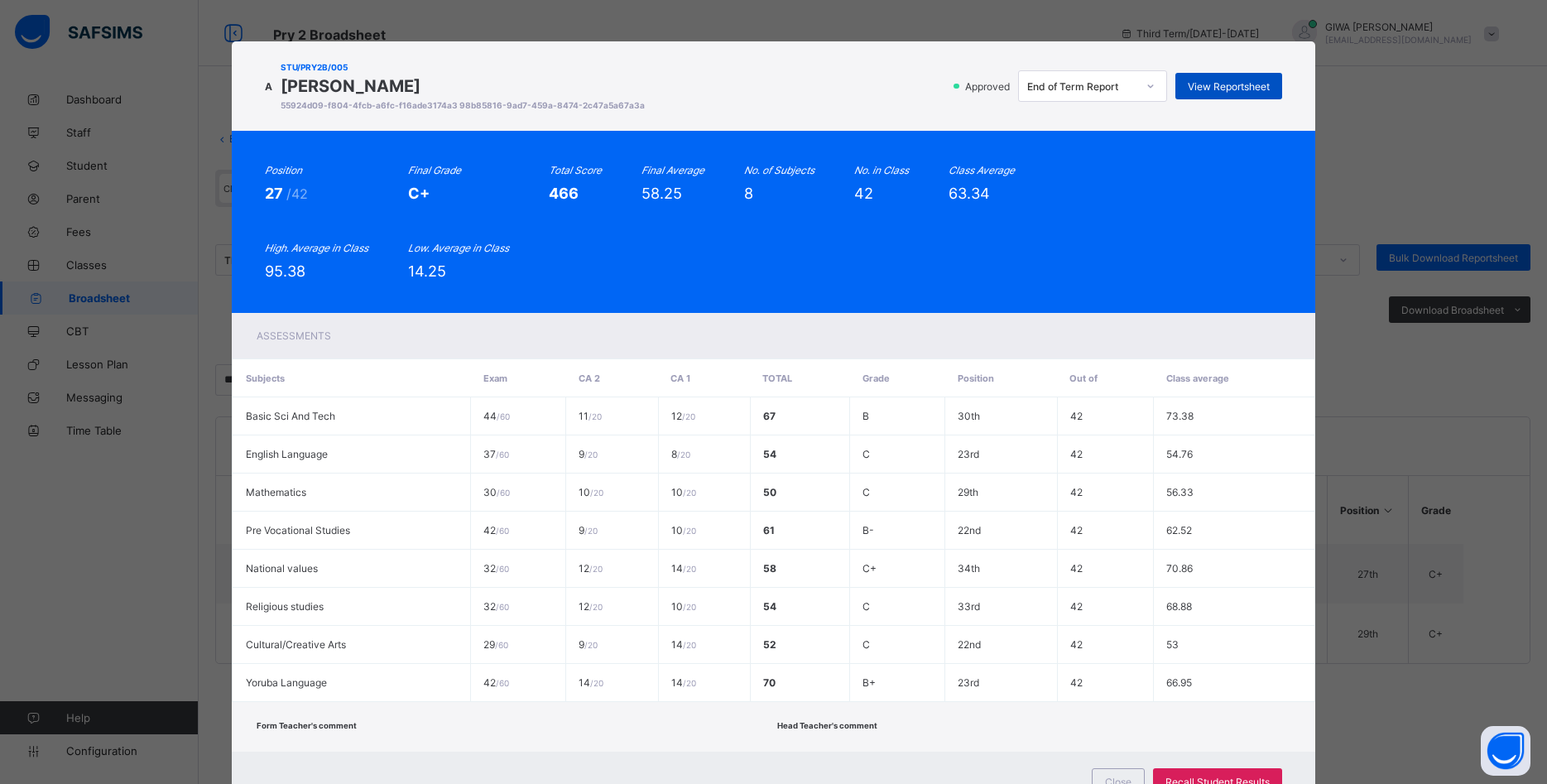
click at [1222, 87] on span "View Reportsheet" at bounding box center [1230, 86] width 82 height 12
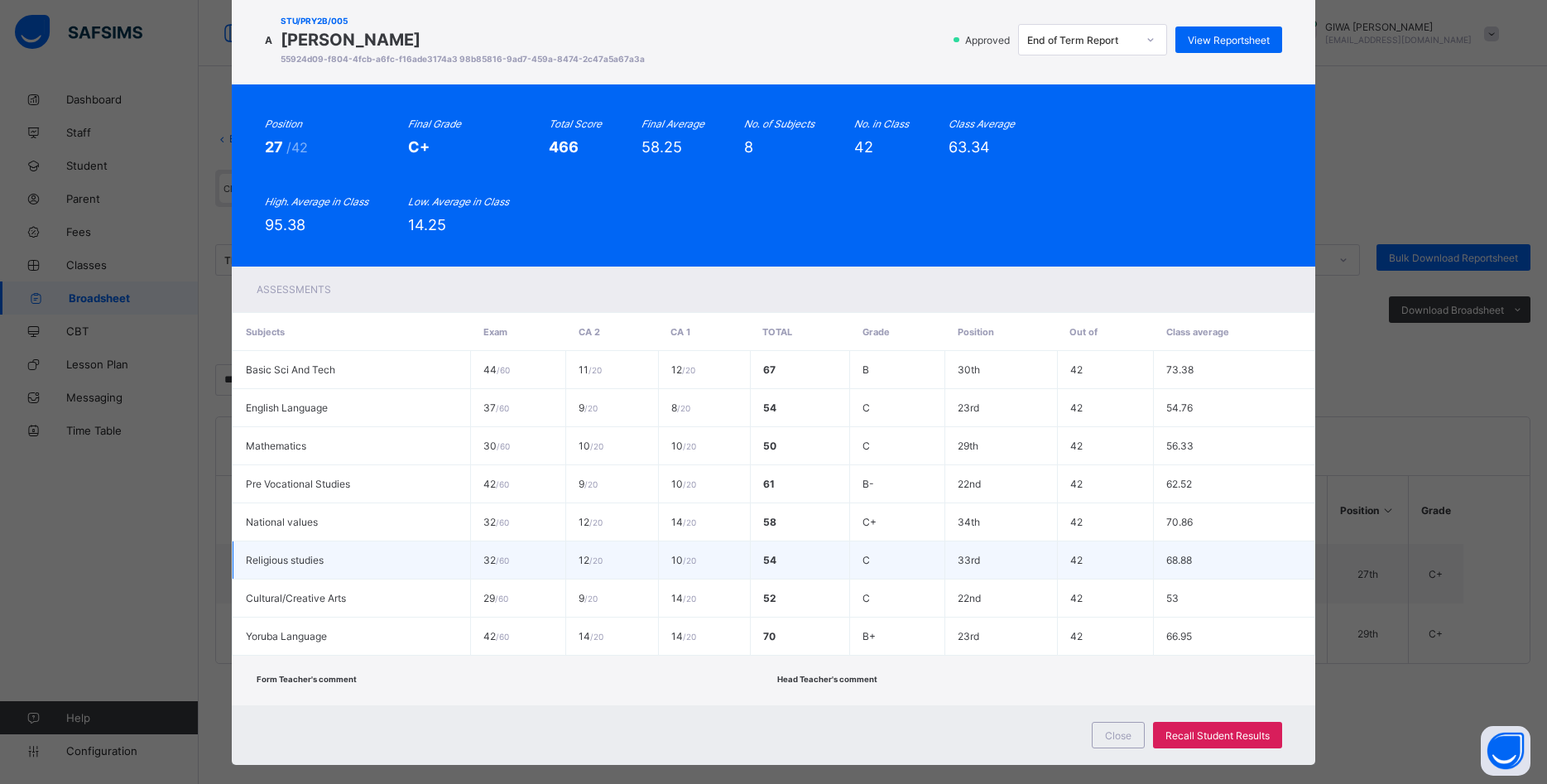
scroll to position [69, 0]
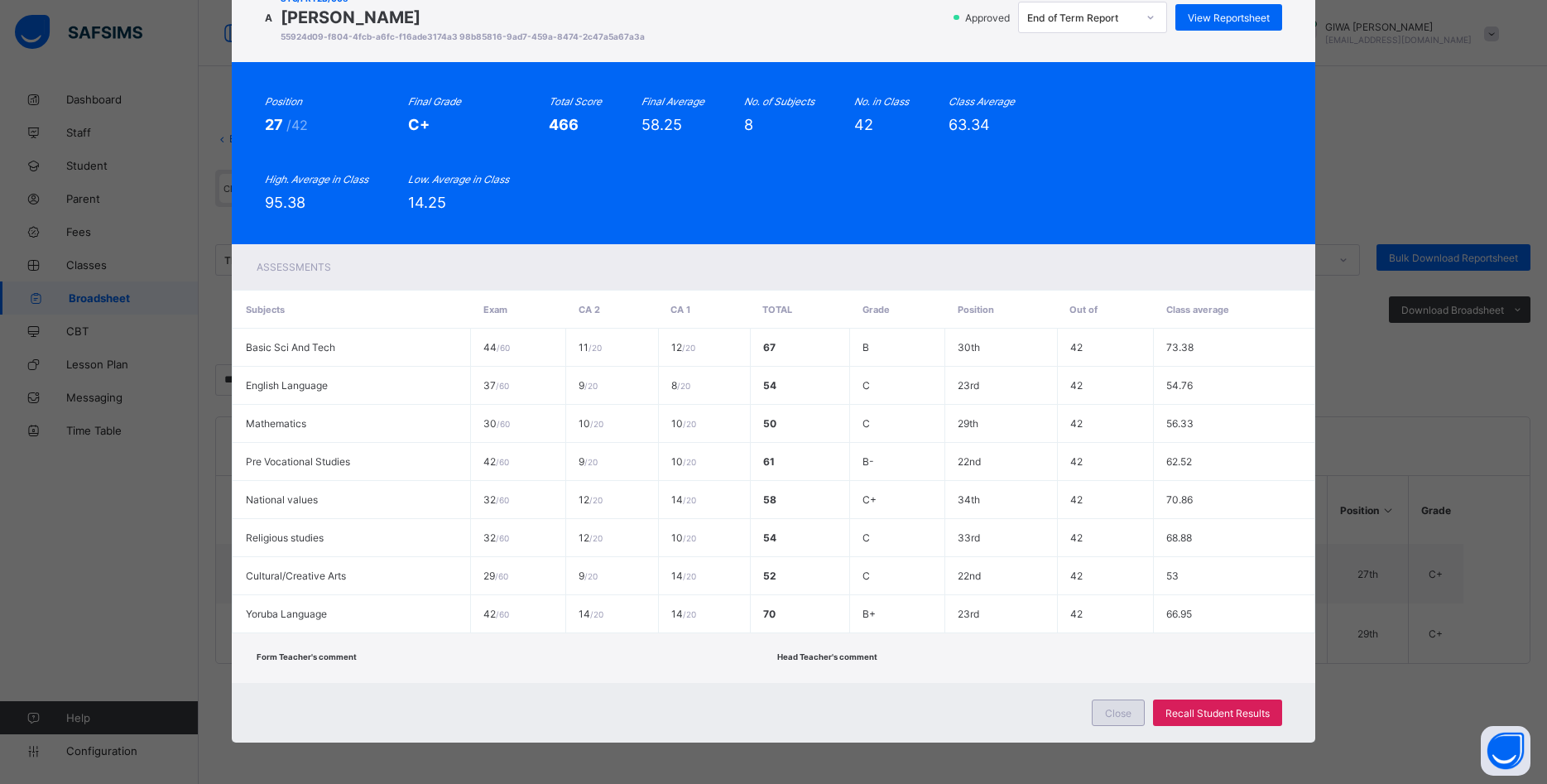
click at [1119, 714] on span "Close" at bounding box center [1119, 713] width 27 height 12
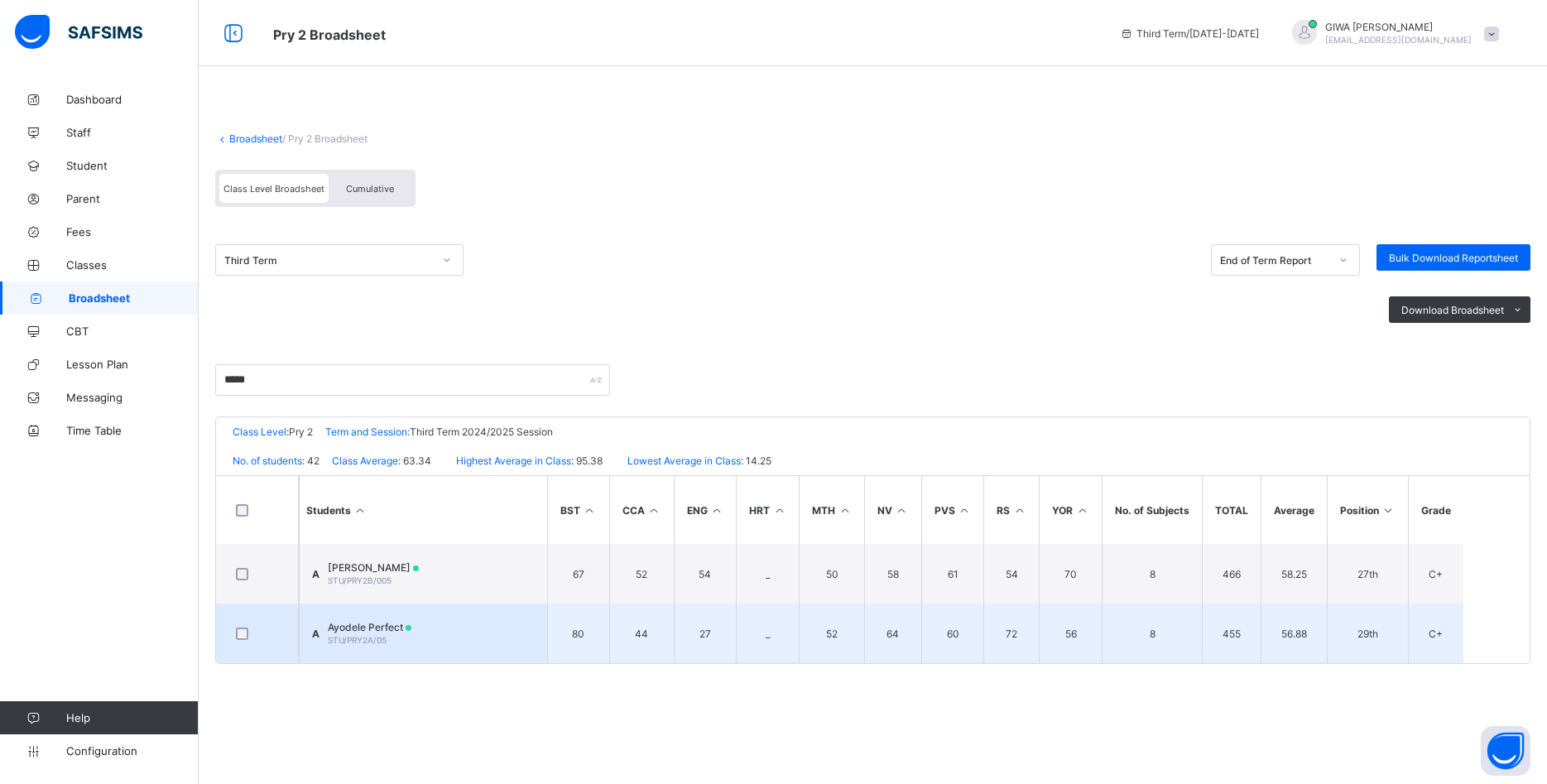
click at [411, 630] on span "Ayodele Perfect" at bounding box center [369, 626] width 83 height 12
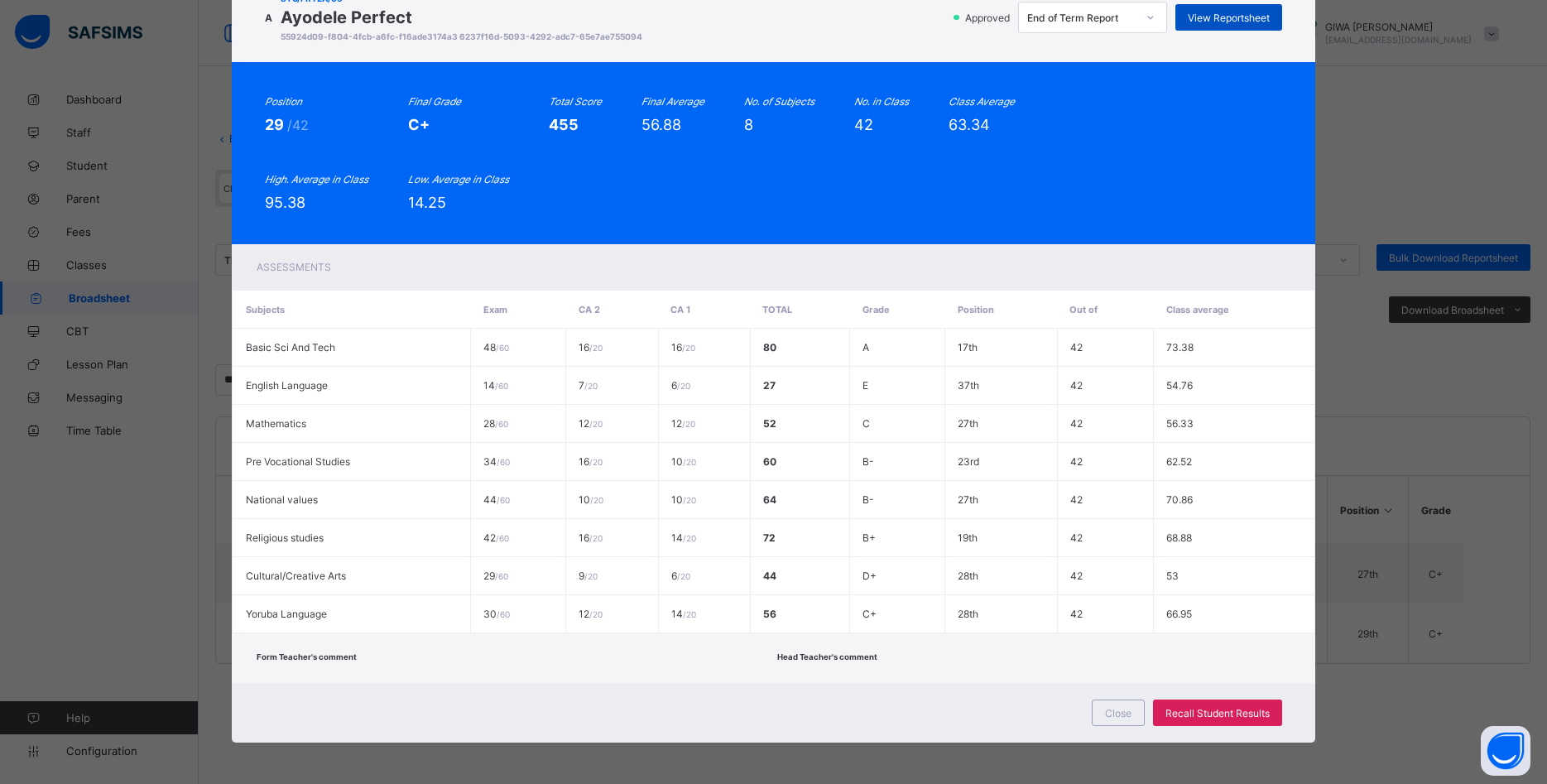
click at [1210, 15] on span "View Reportsheet" at bounding box center [1230, 17] width 82 height 12
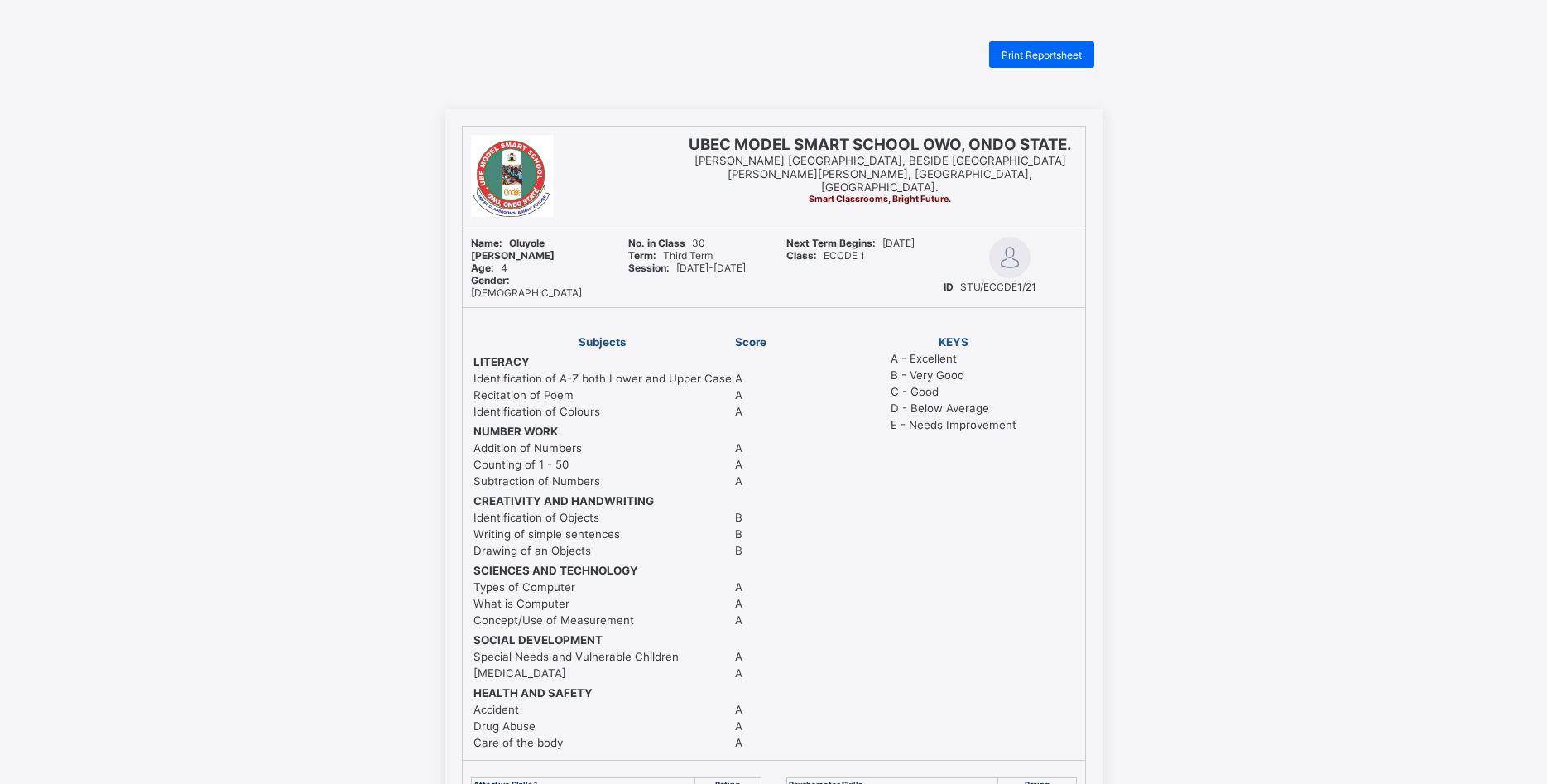
click at [1057, 54] on span "Print Reportsheet" at bounding box center [1042, 54] width 80 height 12
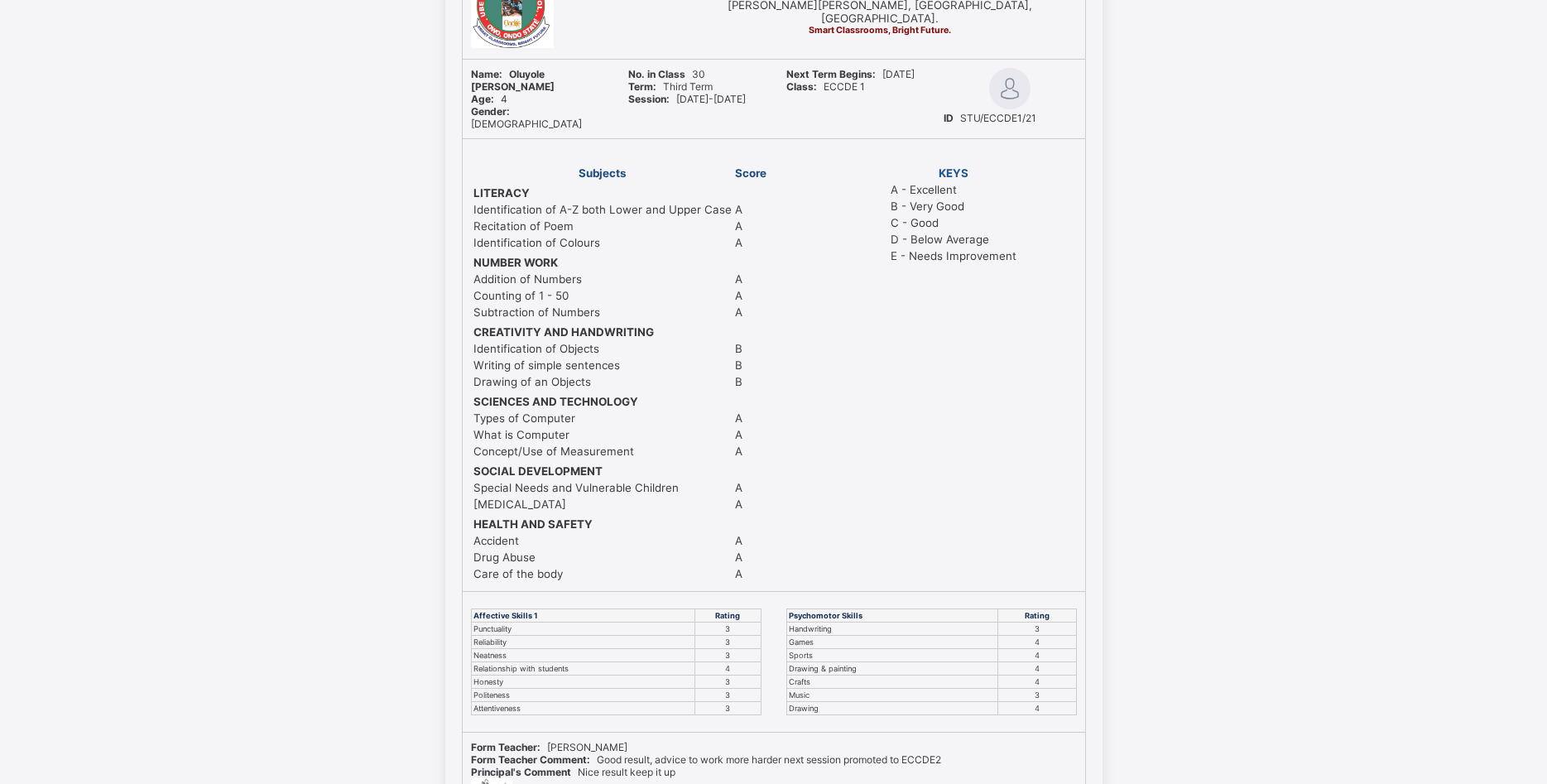
scroll to position [54, 0]
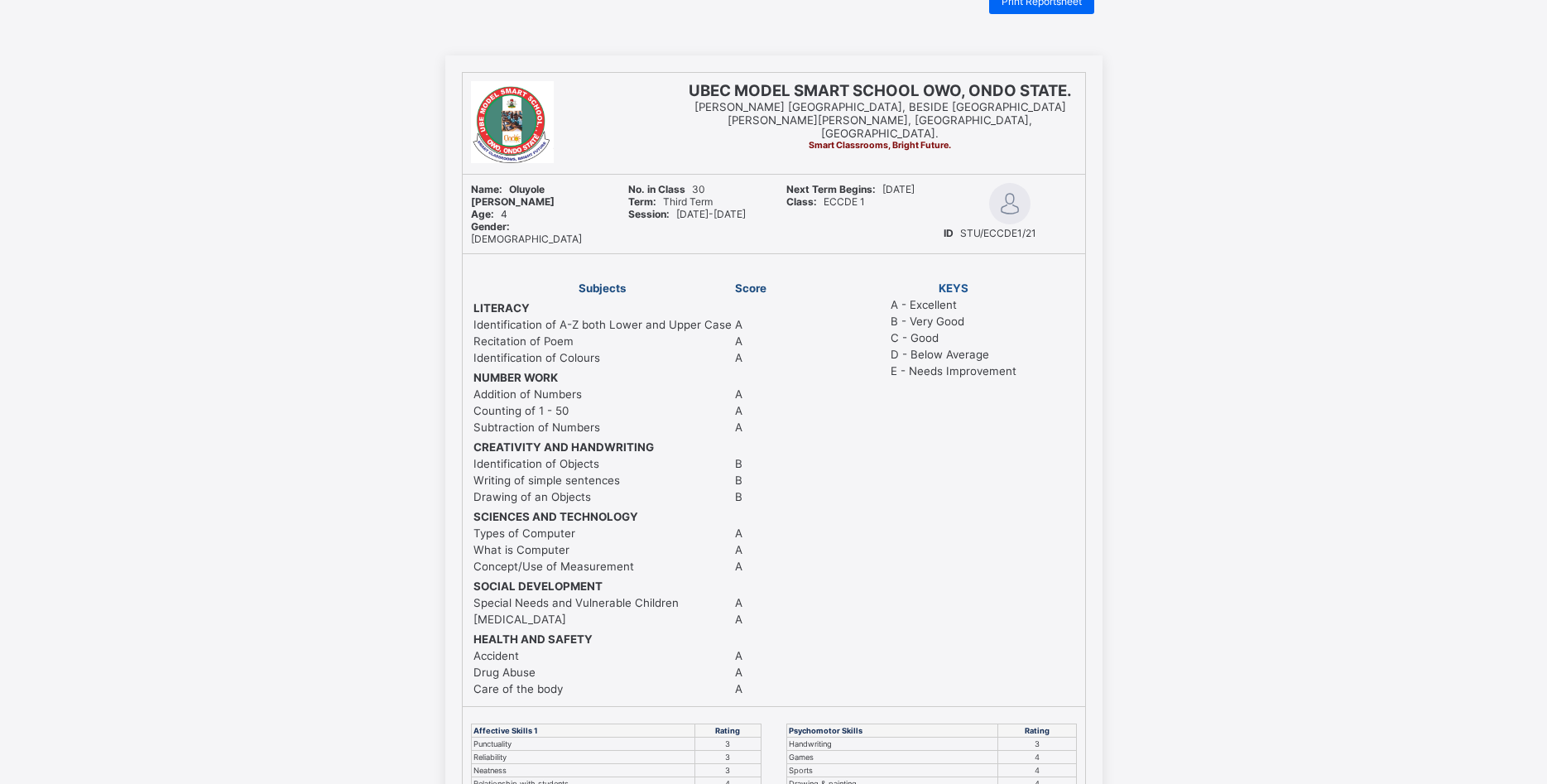
click at [1060, 0] on html "Print Reportsheet UBEC MODEL SMART SCHOOL OWO, ONDO STATE. MICHEAL ADEKUNLE AJA…" at bounding box center [774, 481] width 1547 height 1070
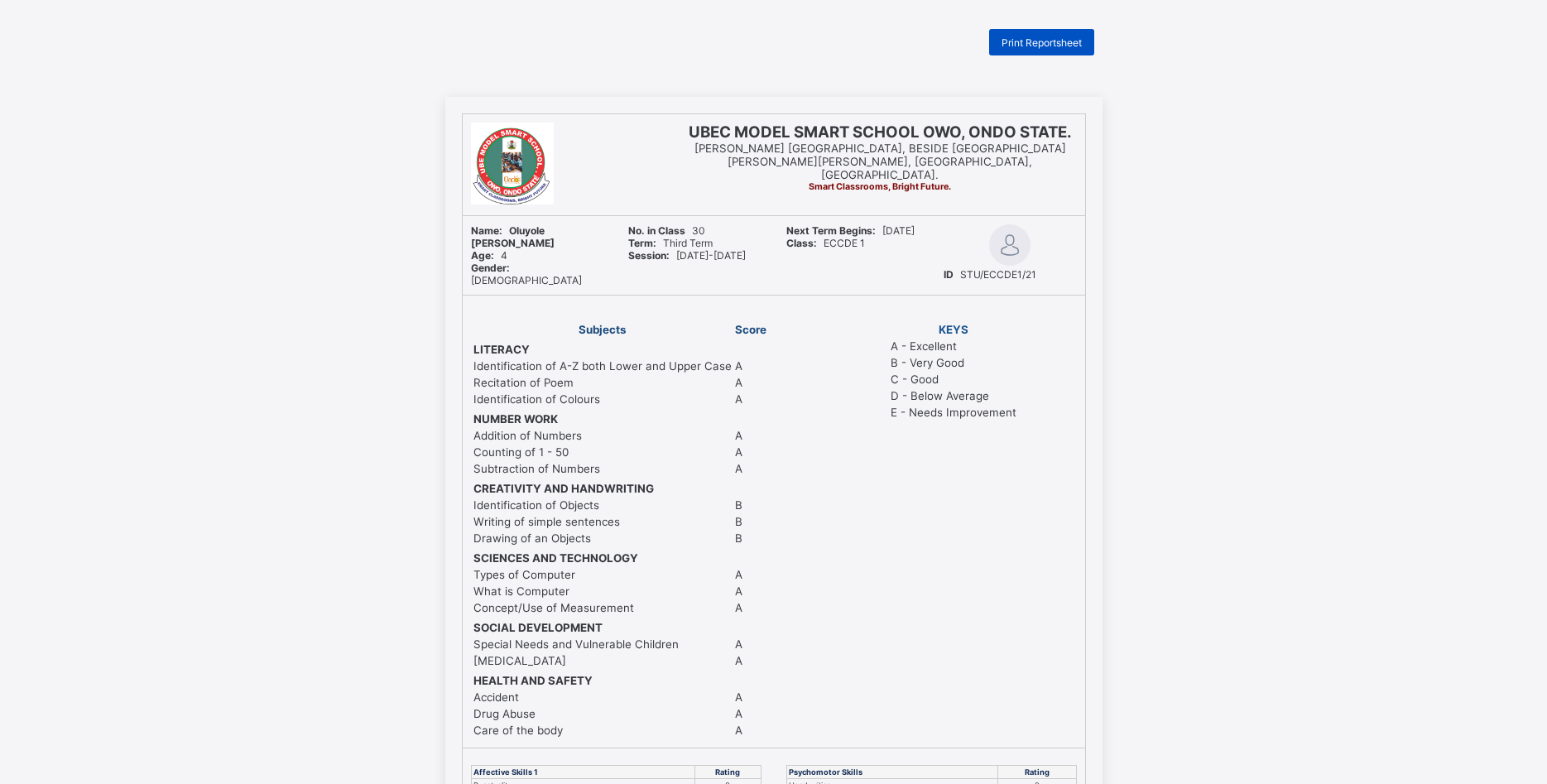
scroll to position [0, 0]
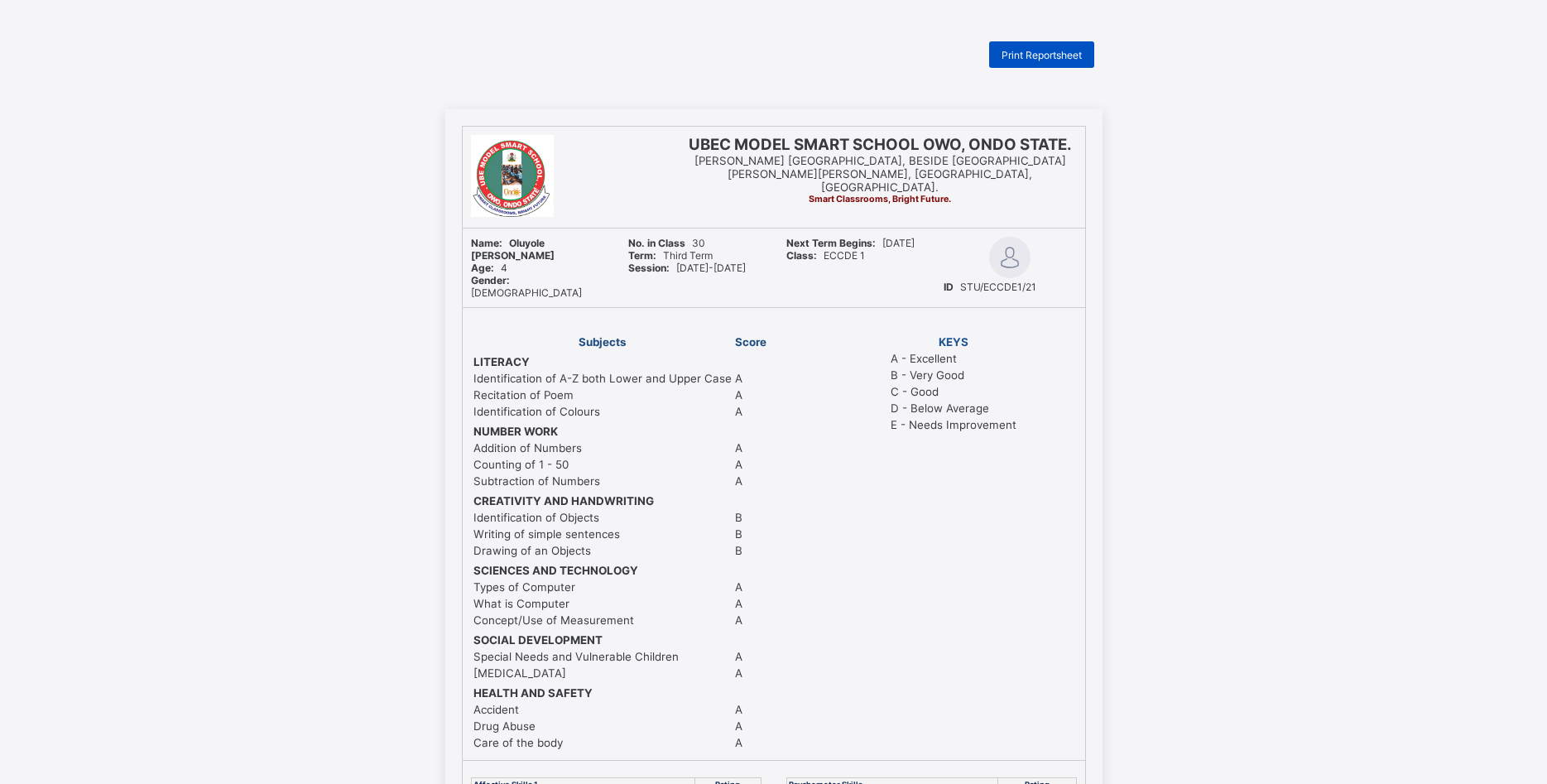
click at [1023, 52] on span "Print Reportsheet" at bounding box center [1042, 54] width 80 height 12
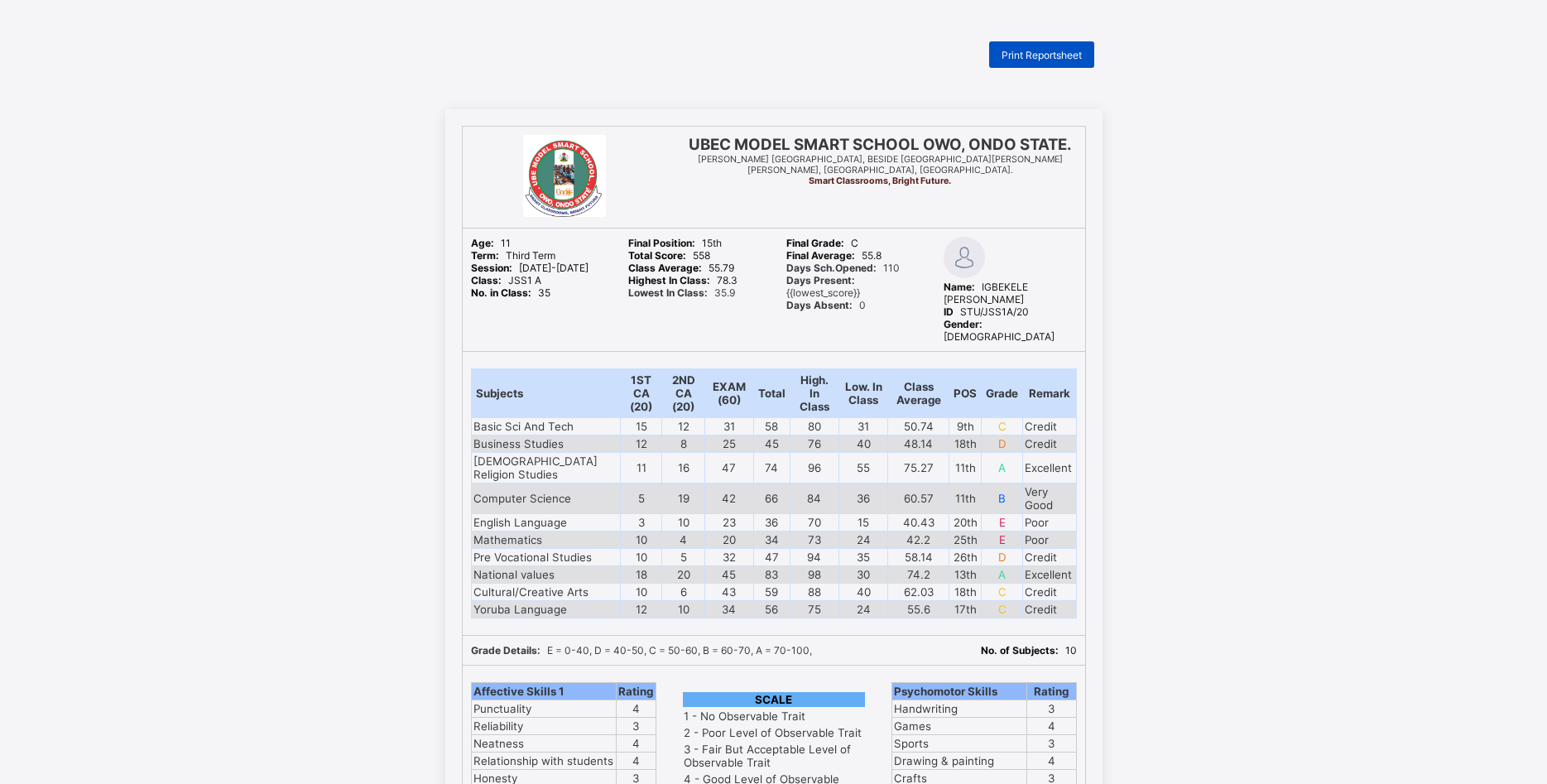
click at [1031, 53] on span "Print Reportsheet" at bounding box center [1042, 54] width 80 height 12
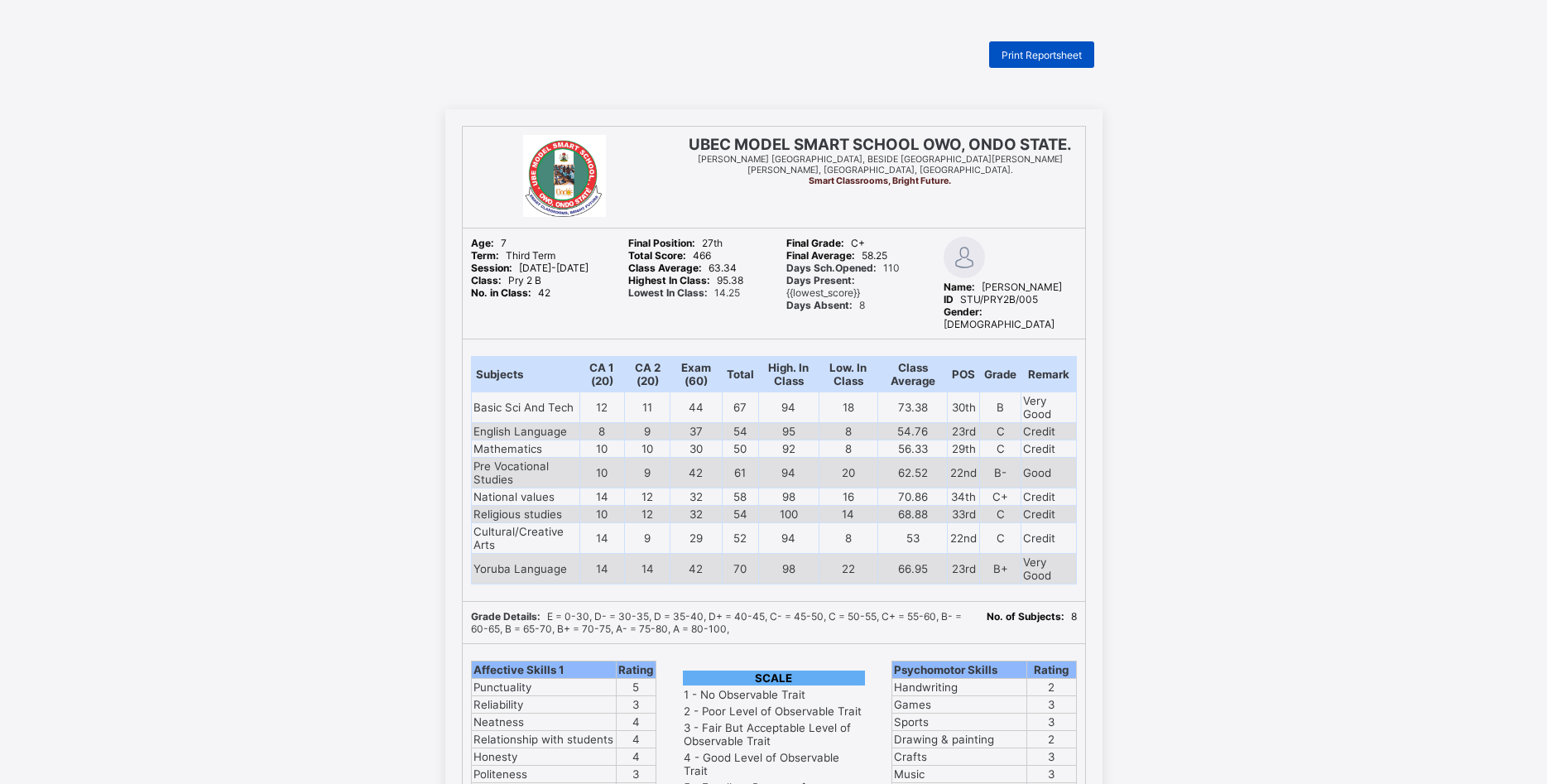
click at [1018, 46] on div "Print Reportsheet" at bounding box center [1042, 54] width 105 height 27
